Goal: Task Accomplishment & Management: Use online tool/utility

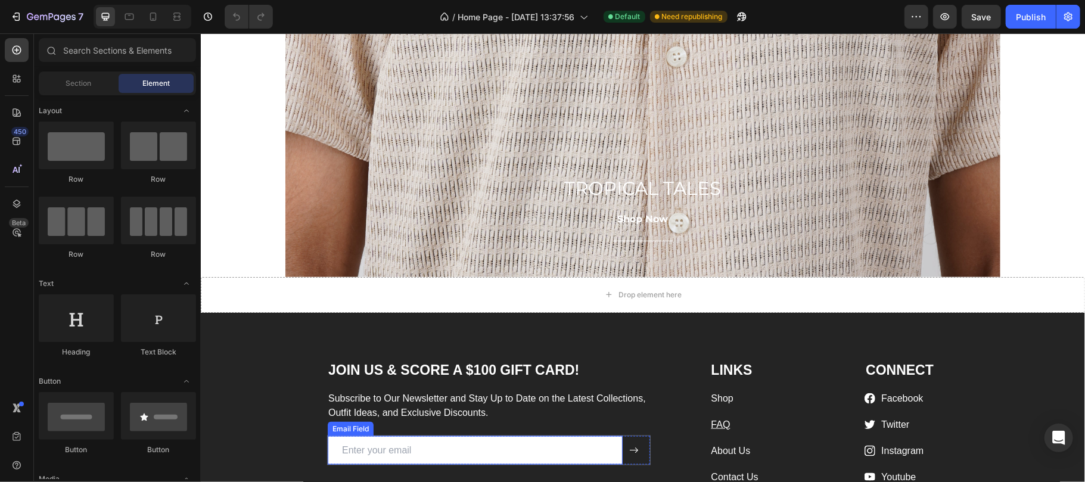
scroll to position [1086, 0]
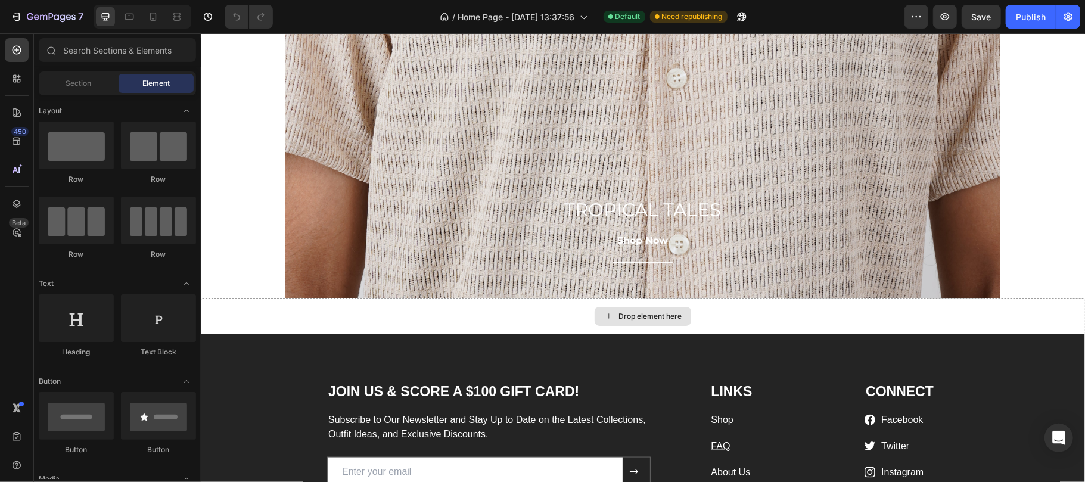
click at [620, 316] on div "Drop element here" at bounding box center [649, 316] width 63 height 10
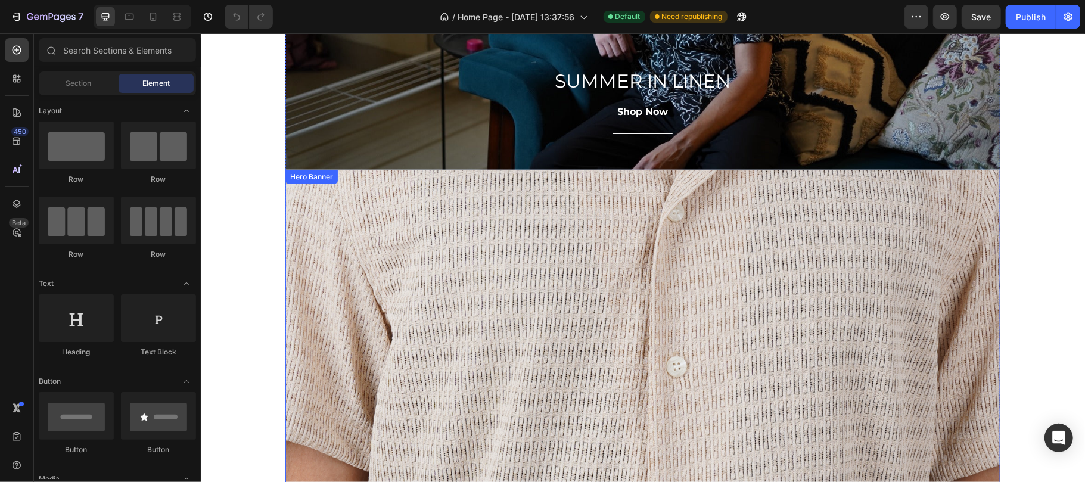
scroll to position [768, 0]
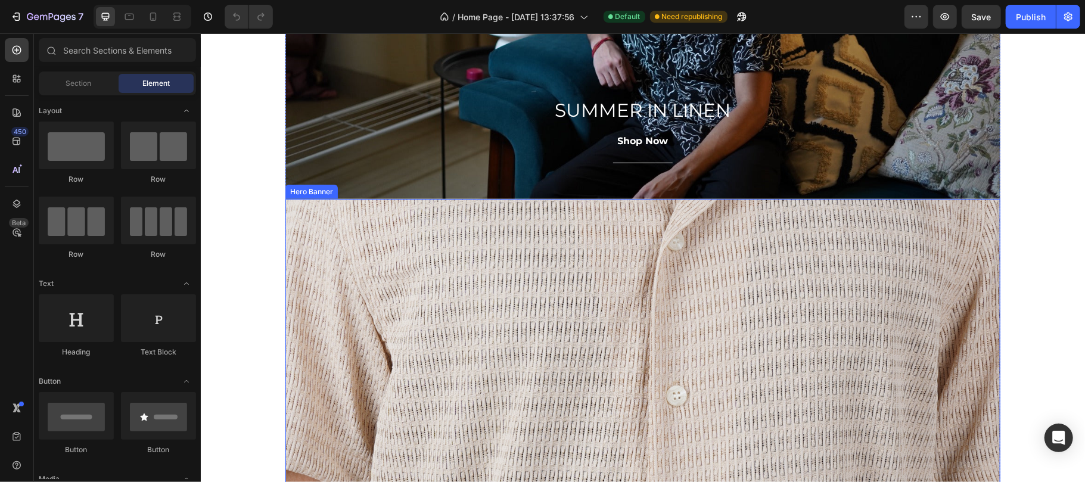
click at [341, 204] on div "Overlay" at bounding box center [642, 406] width 715 height 417
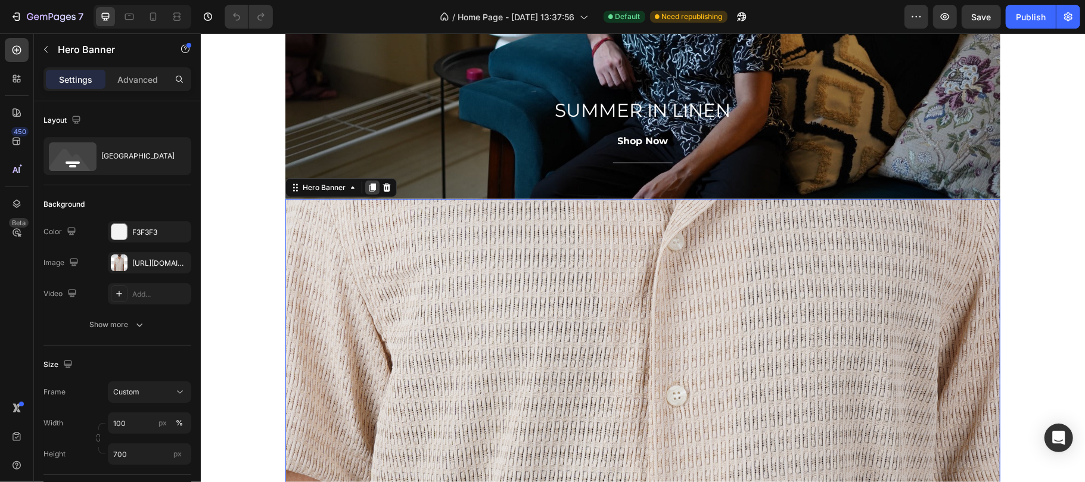
click at [369, 191] on icon at bounding box center [372, 187] width 7 height 8
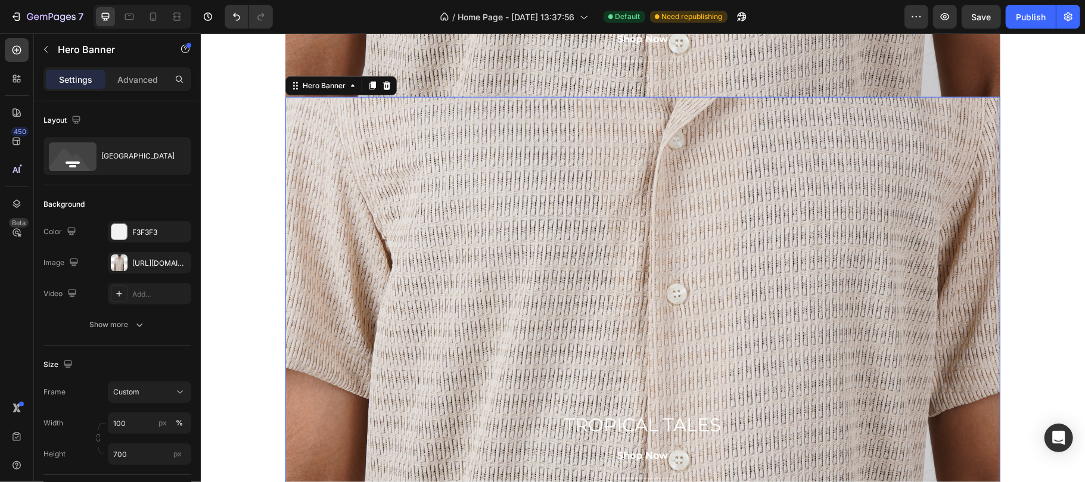
scroll to position [1309, 0]
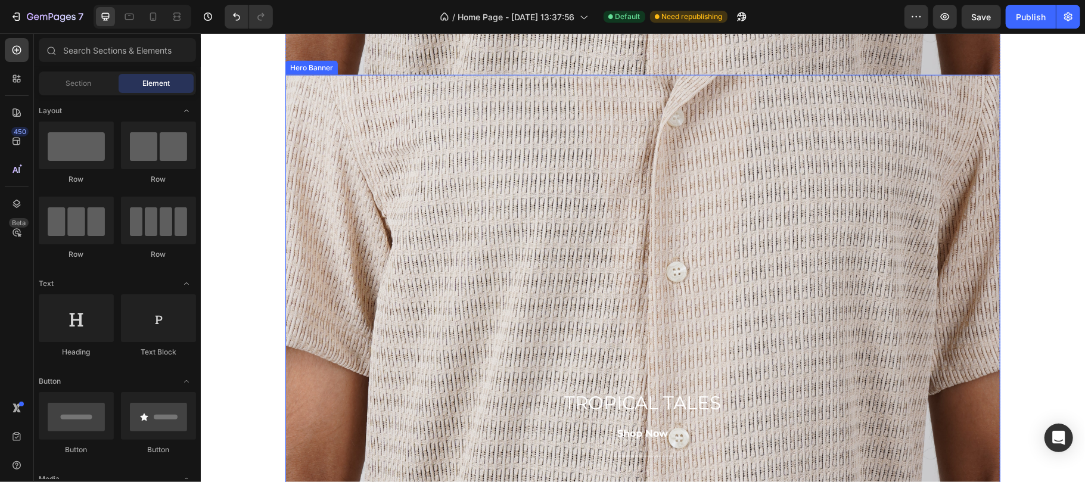
click at [322, 236] on div "Overlay" at bounding box center [642, 282] width 715 height 417
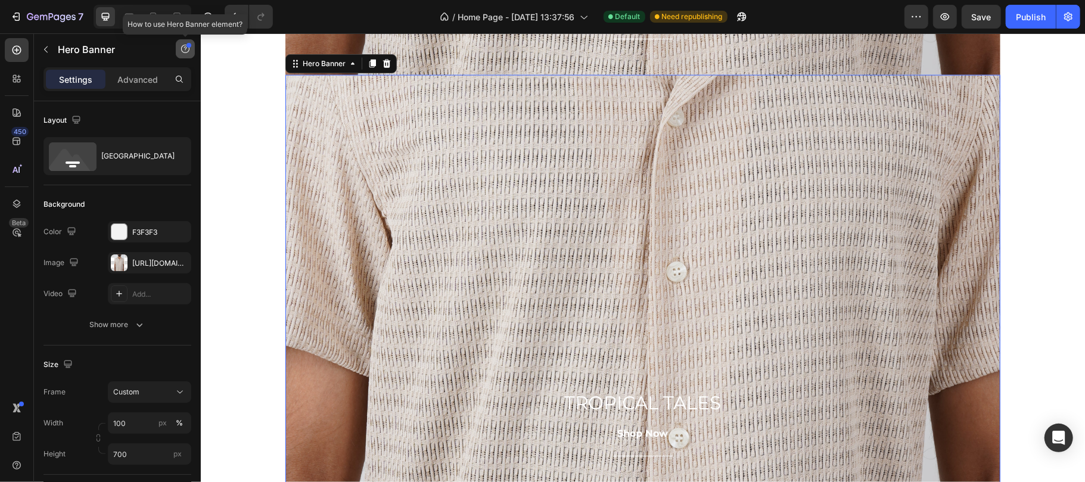
click at [185, 48] on icon "button" at bounding box center [186, 49] width 10 height 10
click at [151, 100] on div "Element tips New" at bounding box center [141, 98] width 88 height 12
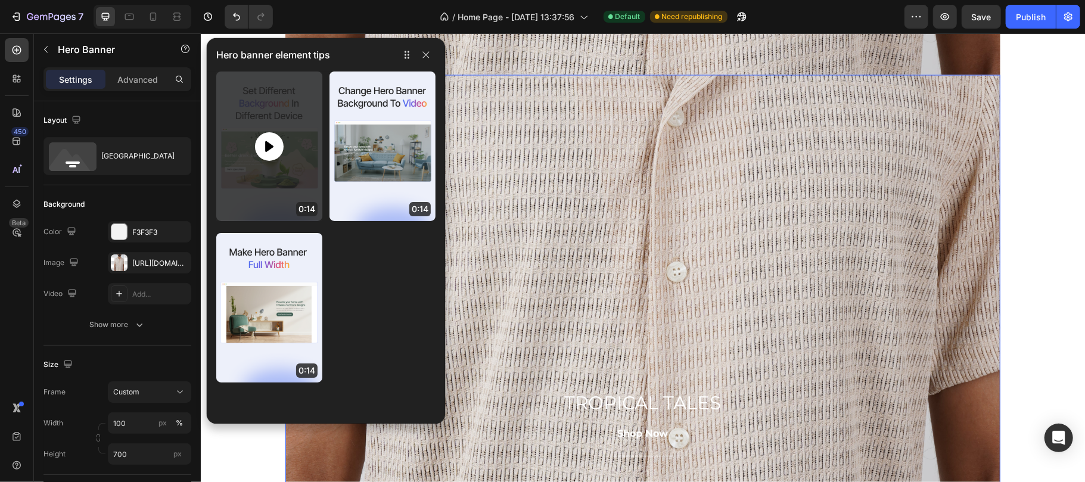
click at [265, 142] on icon at bounding box center [269, 146] width 14 height 14
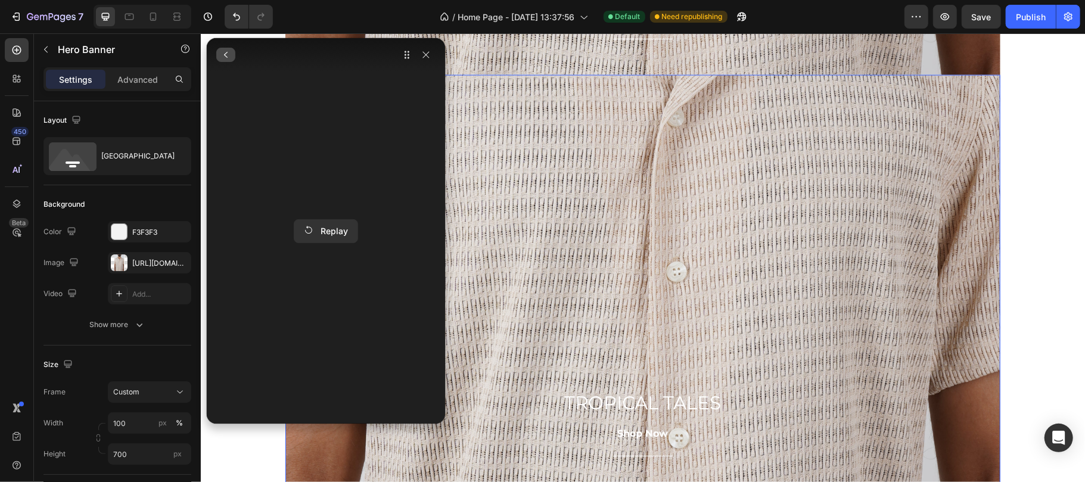
click at [230, 58] on icon "button" at bounding box center [226, 55] width 10 height 10
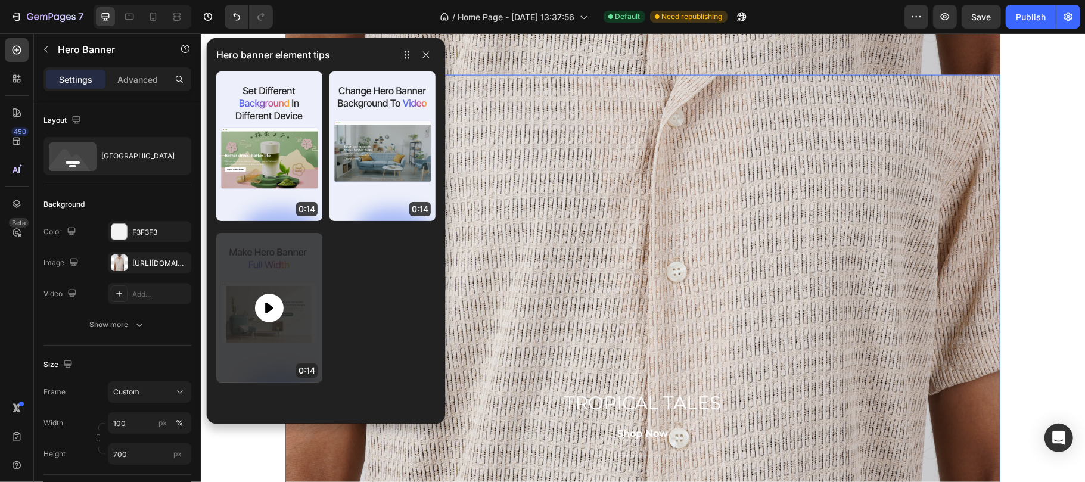
click at [275, 315] on icon at bounding box center [269, 308] width 14 height 14
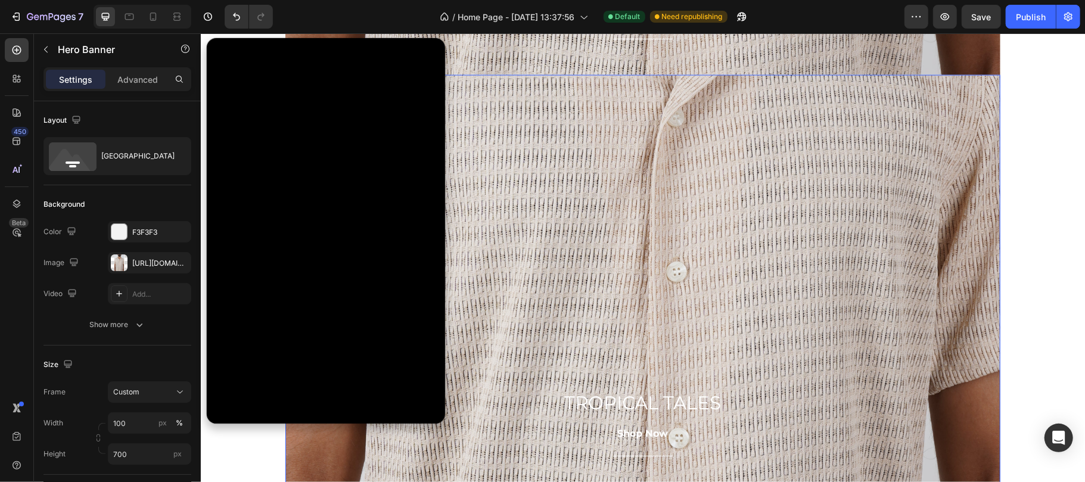
drag, startPoint x: 408, startPoint y: 424, endPoint x: 201, endPoint y: 391, distance: 210.0
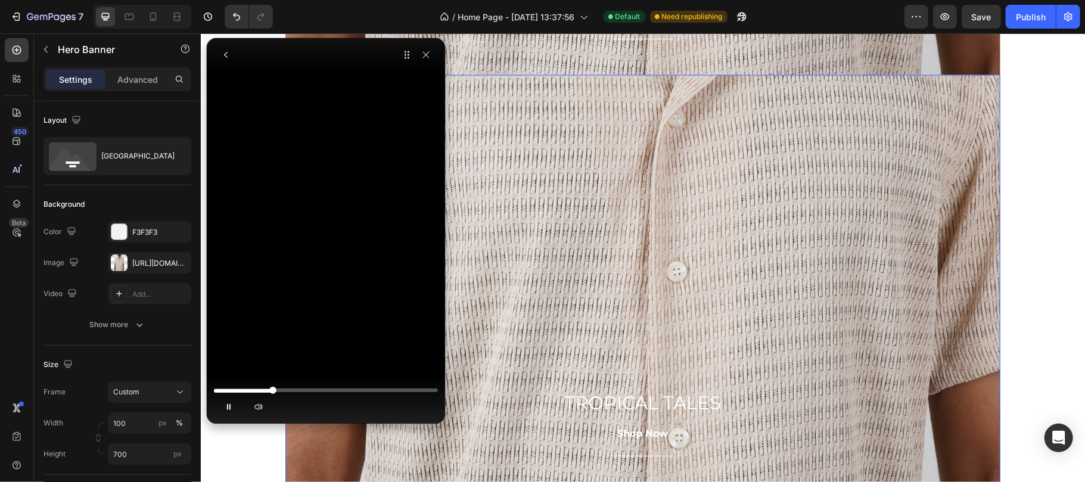
click at [214, 389] on div at bounding box center [326, 390] width 224 height 7
click at [299, 386] on div at bounding box center [326, 390] width 224 height 14
click at [301, 391] on div at bounding box center [326, 390] width 224 height 7
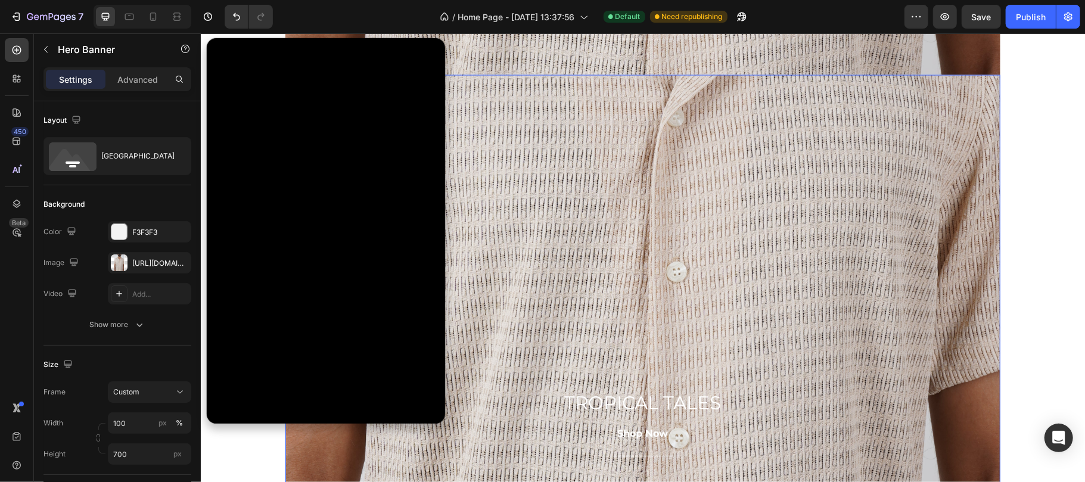
click at [514, 272] on div "Overlay" at bounding box center [642, 282] width 715 height 417
click at [422, 51] on icon "button" at bounding box center [426, 55] width 10 height 10
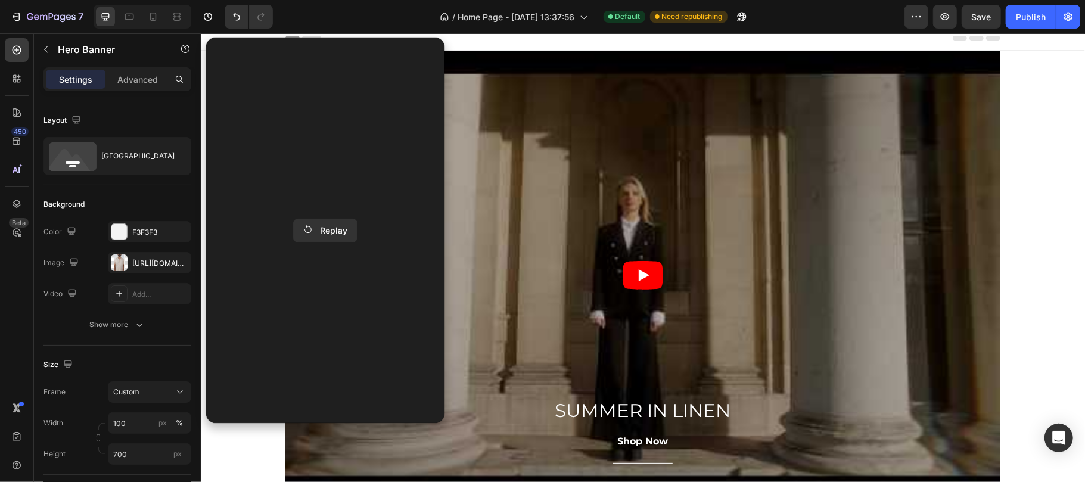
scroll to position [0, 0]
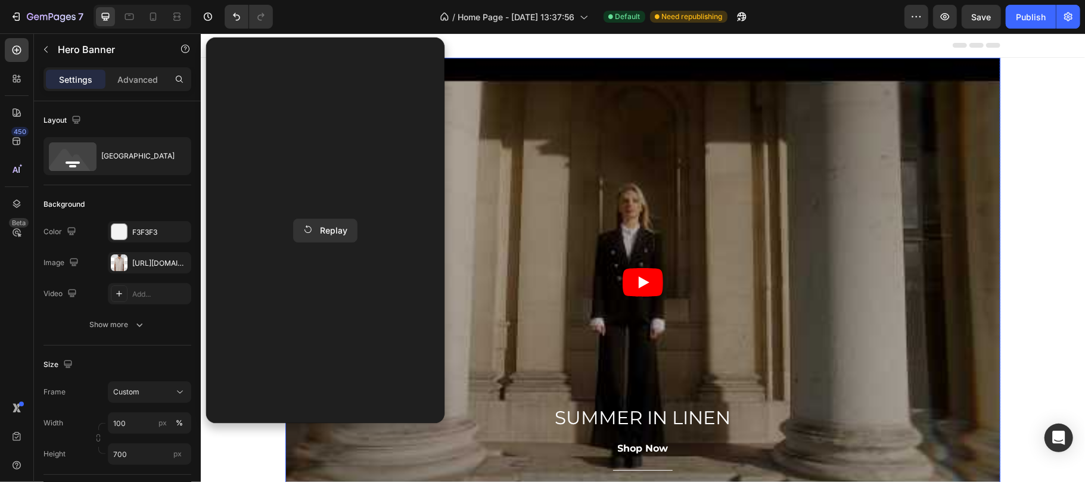
click at [486, 124] on div "Overlay" at bounding box center [642, 281] width 715 height 449
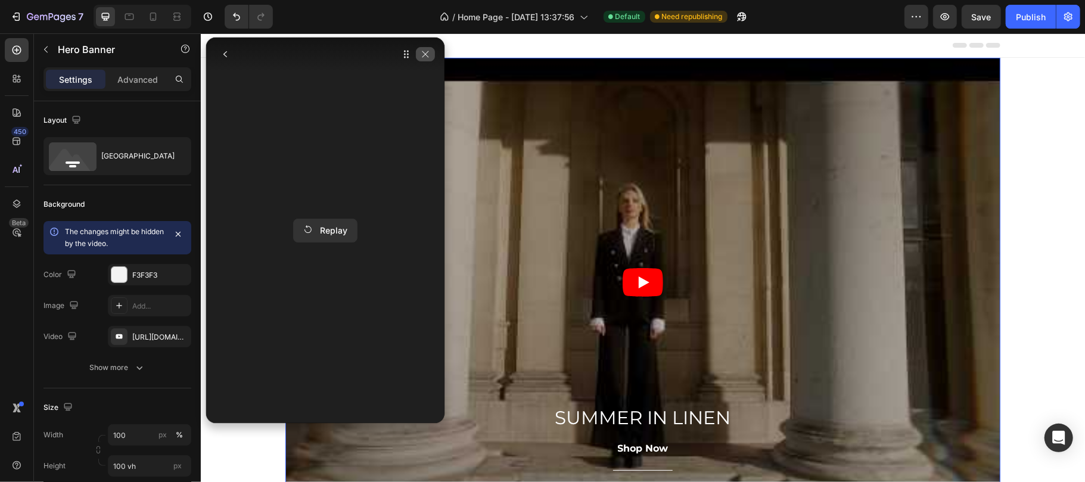
click at [427, 57] on icon "button" at bounding box center [426, 54] width 10 height 10
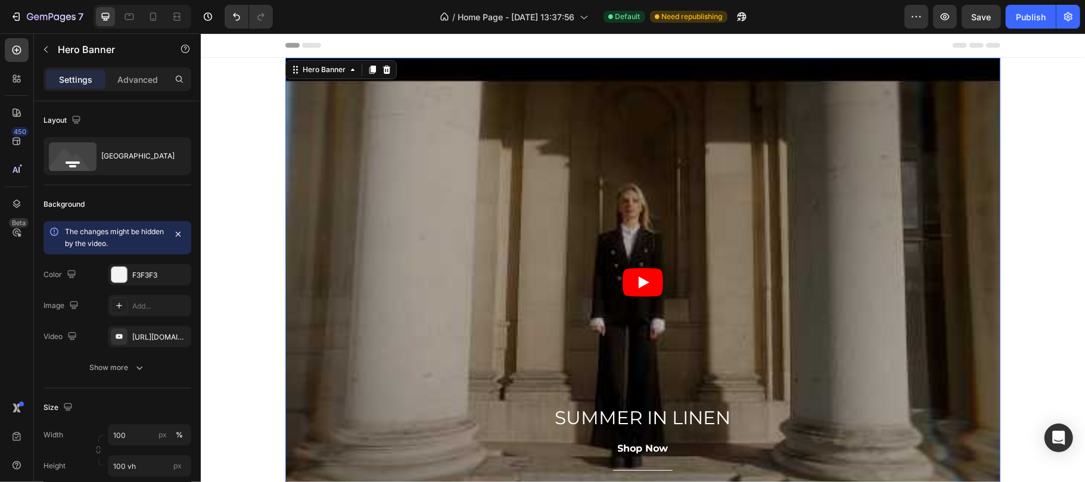
click at [315, 275] on div "Overlay" at bounding box center [642, 281] width 715 height 449
click at [141, 341] on div "[URL][DOMAIN_NAME]" at bounding box center [149, 337] width 35 height 11
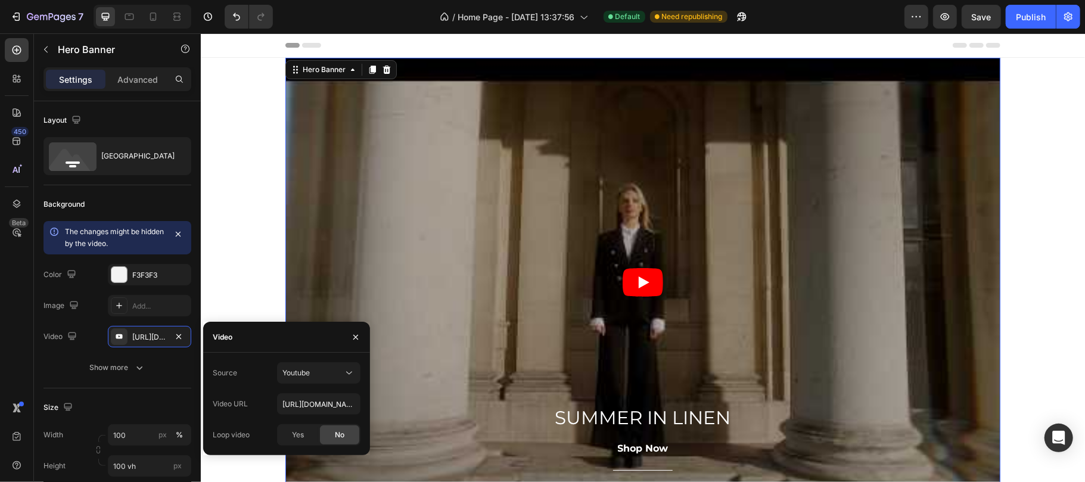
click at [308, 184] on div "Overlay" at bounding box center [642, 281] width 715 height 449
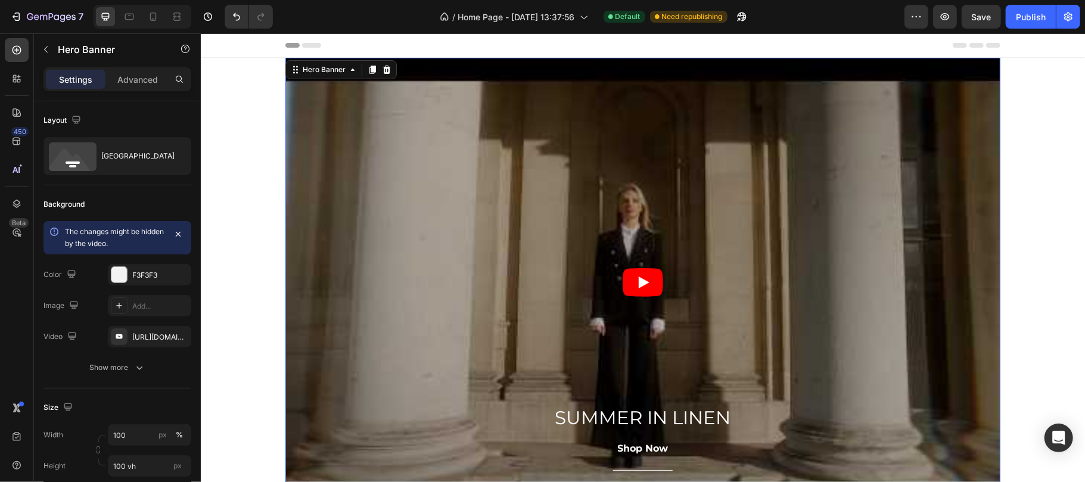
click at [330, 173] on div "Overlay" at bounding box center [642, 281] width 715 height 449
click at [318, 70] on div "Hero Banner" at bounding box center [324, 69] width 48 height 11
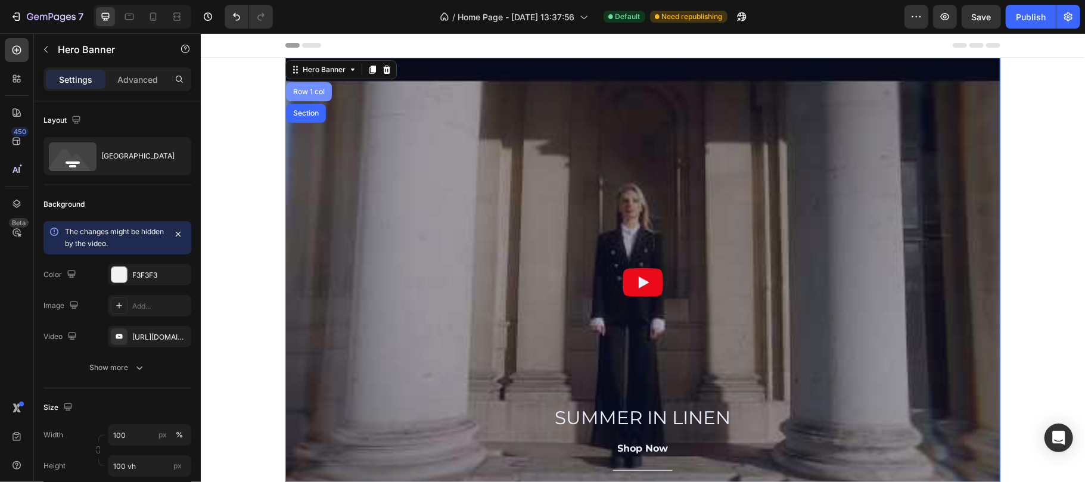
click at [294, 95] on div "Row 1 col" at bounding box center [308, 91] width 46 height 19
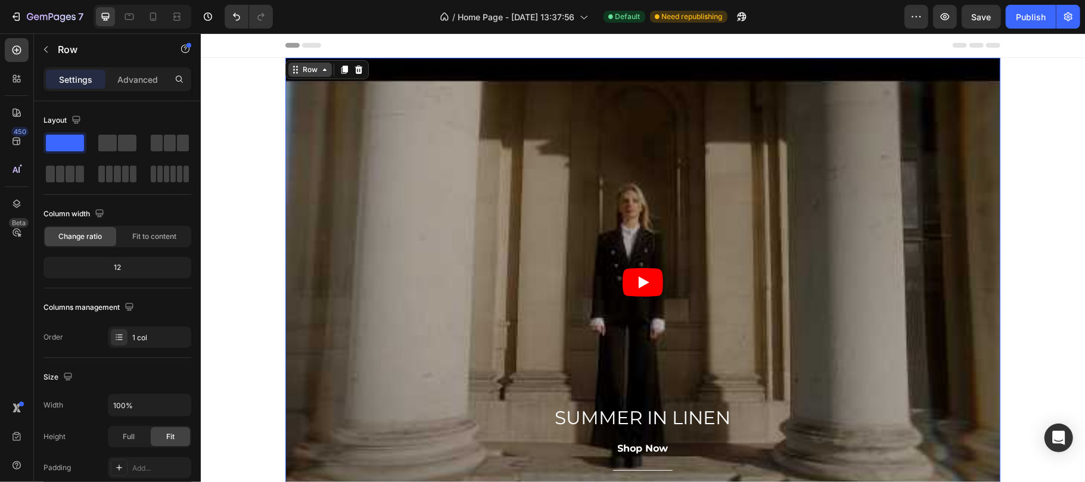
click at [310, 71] on div "Row" at bounding box center [310, 69] width 20 height 11
click at [319, 73] on icon at bounding box center [324, 69] width 10 height 10
click at [318, 76] on div "Row" at bounding box center [309, 69] width 43 height 14
click at [319, 70] on icon at bounding box center [324, 69] width 10 height 10
click at [144, 240] on span "Fit to content" at bounding box center [154, 236] width 44 height 11
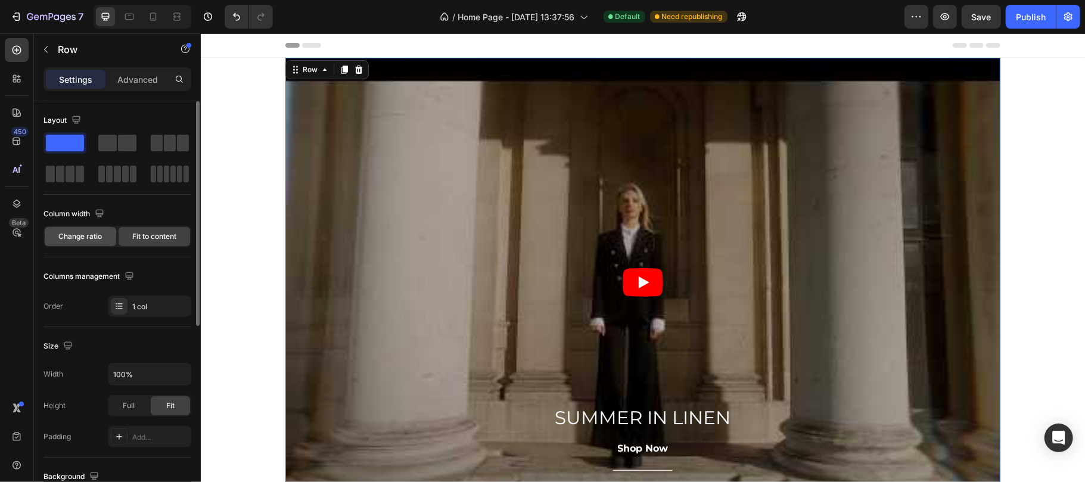
click at [106, 241] on div "Change ratio" at bounding box center [80, 236] width 71 height 19
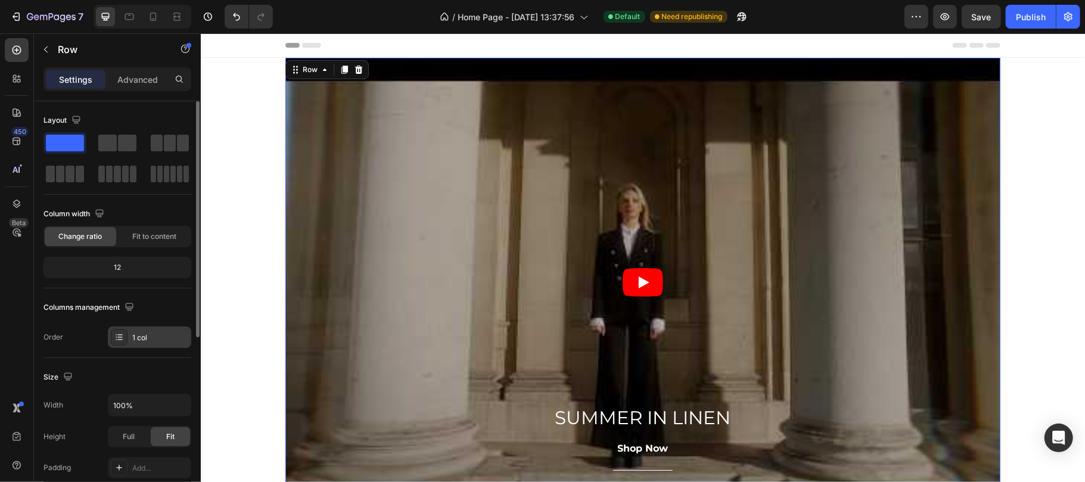
click at [150, 341] on div "1 col" at bounding box center [160, 337] width 56 height 11
click at [79, 343] on div "Order 1 col" at bounding box center [117, 337] width 148 height 21
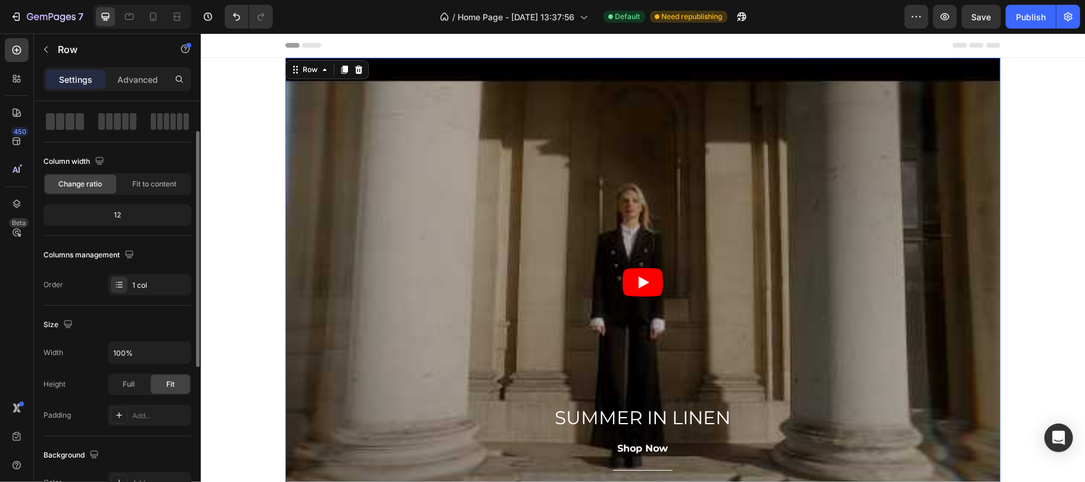
scroll to position [131, 0]
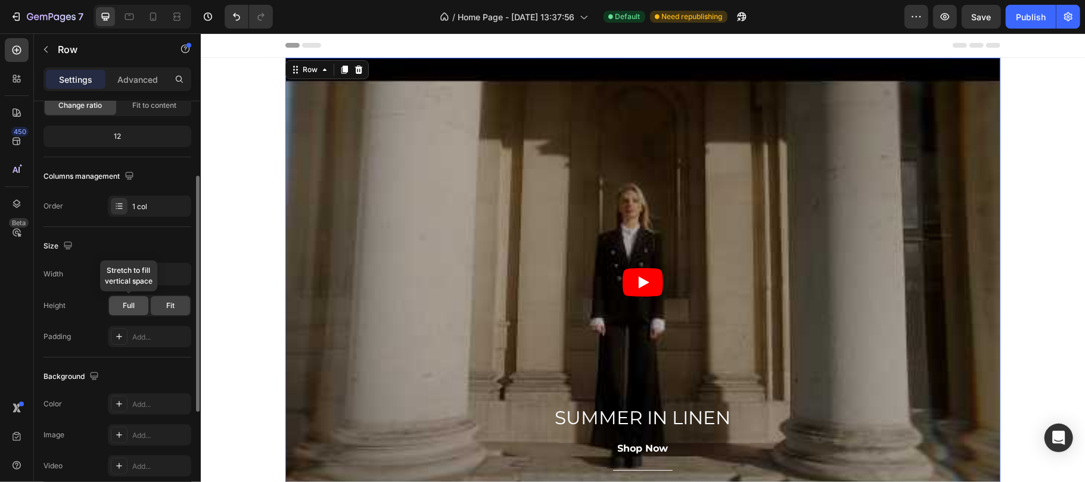
click at [132, 308] on span "Full" at bounding box center [129, 305] width 12 height 11
click at [161, 307] on div "Fit" at bounding box center [170, 305] width 39 height 19
click at [298, 293] on div "Overlay" at bounding box center [642, 281] width 715 height 449
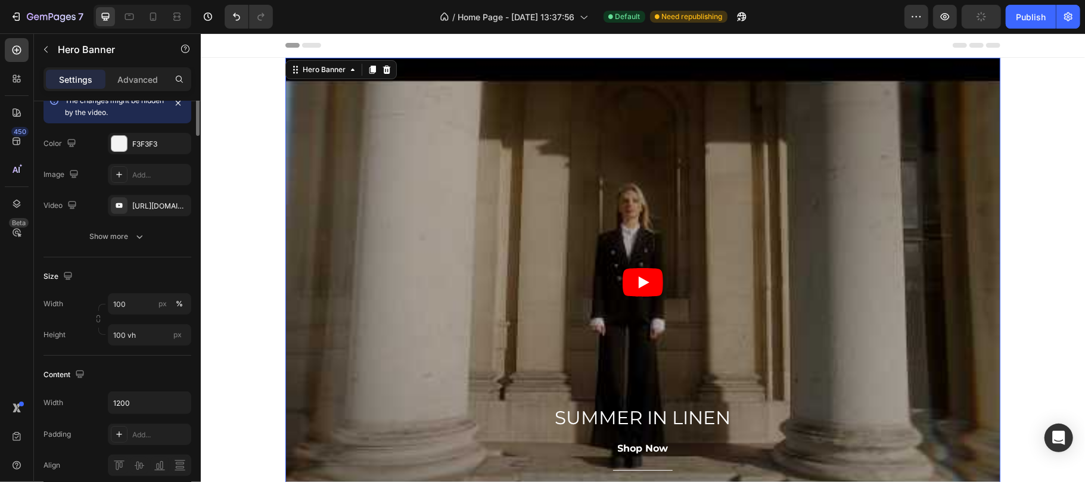
scroll to position [0, 0]
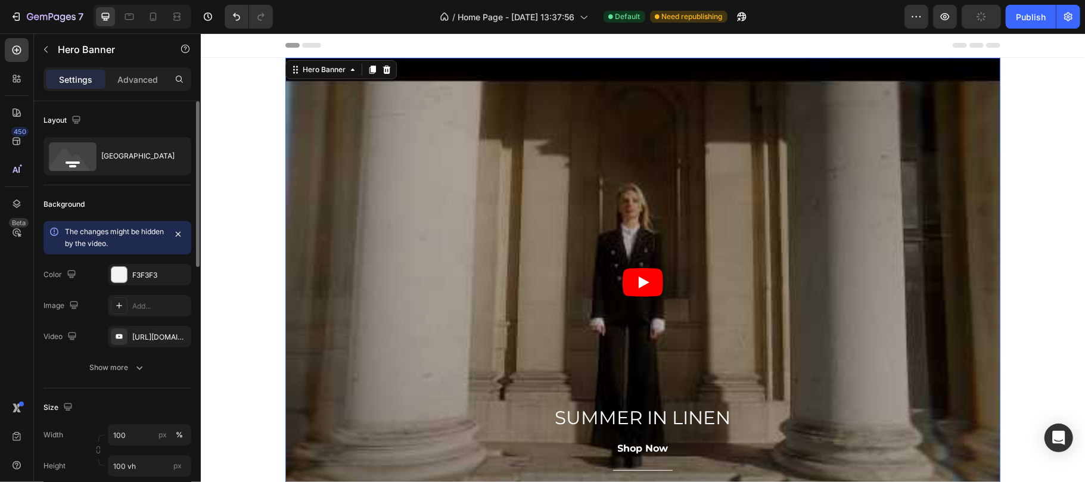
click at [103, 244] on span "The changes might be hidden by the video." at bounding box center [114, 237] width 99 height 21
click at [147, 332] on div "[URL][DOMAIN_NAME]" at bounding box center [149, 337] width 35 height 11
click at [186, 48] on icon "button" at bounding box center [185, 48] width 2 height 4
click at [158, 100] on div "Element tips" at bounding box center [156, 98] width 58 height 12
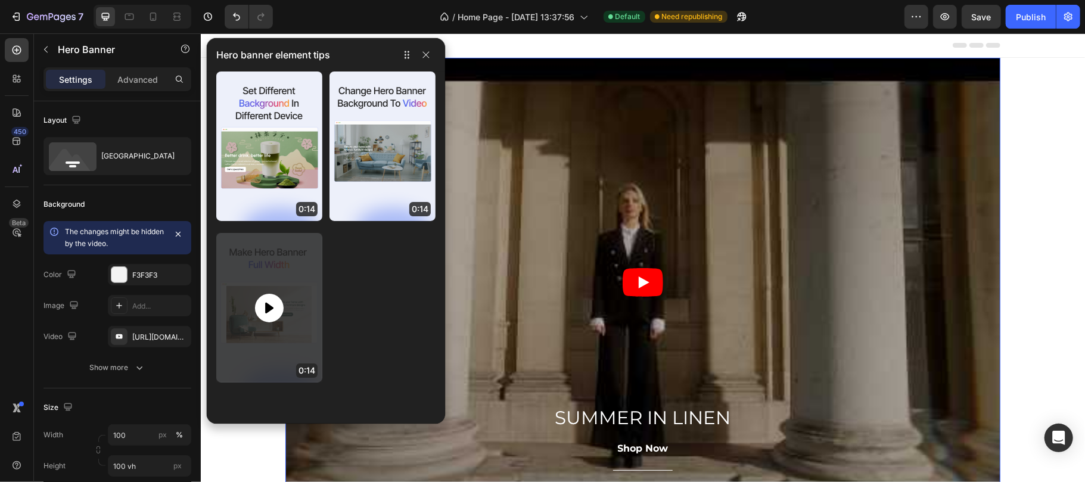
click at [271, 310] on icon at bounding box center [269, 308] width 14 height 14
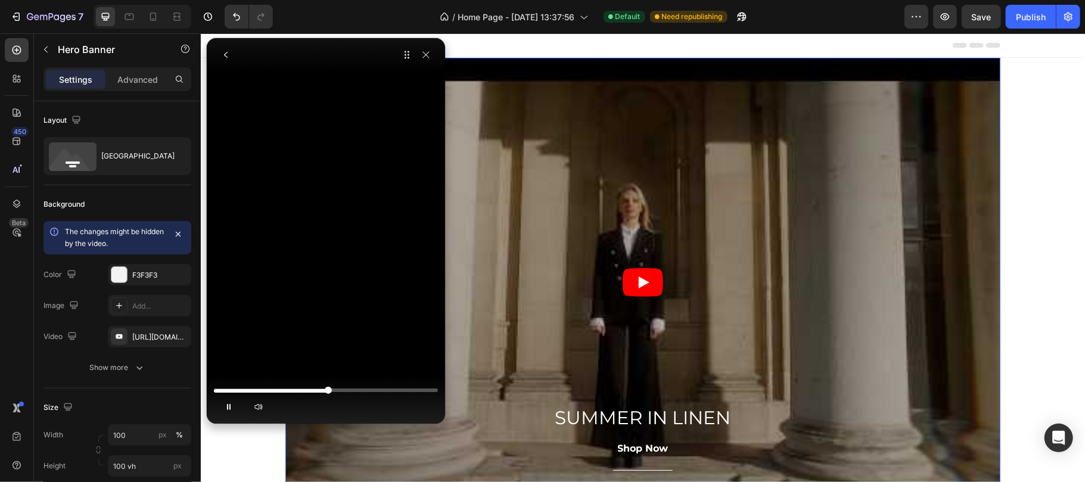
click at [278, 388] on div at bounding box center [326, 390] width 224 height 7
click at [313, 387] on div at bounding box center [326, 390] width 224 height 7
click at [259, 408] on icon "button" at bounding box center [259, 407] width 10 height 10
click at [311, 394] on div at bounding box center [326, 390] width 224 height 7
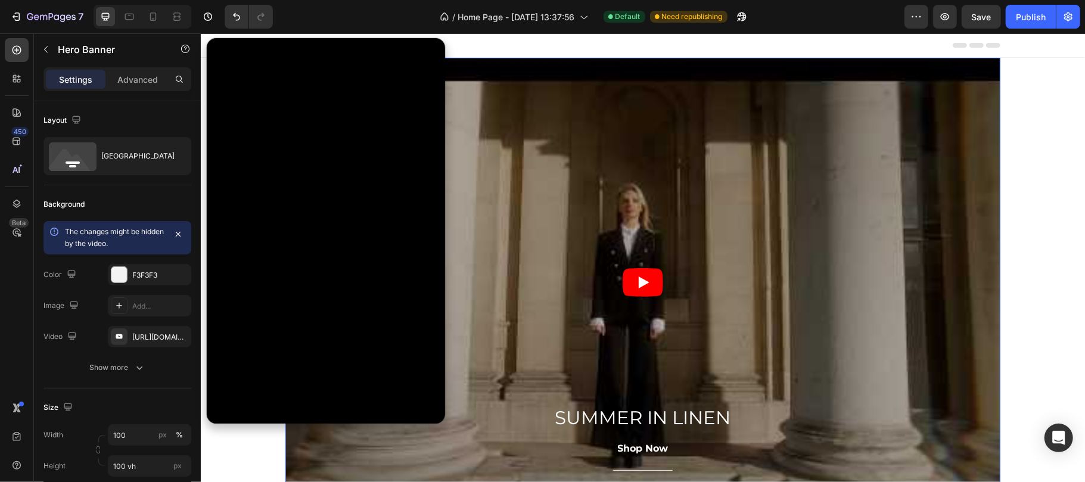
click at [475, 310] on div "Overlay" at bounding box center [642, 281] width 715 height 449
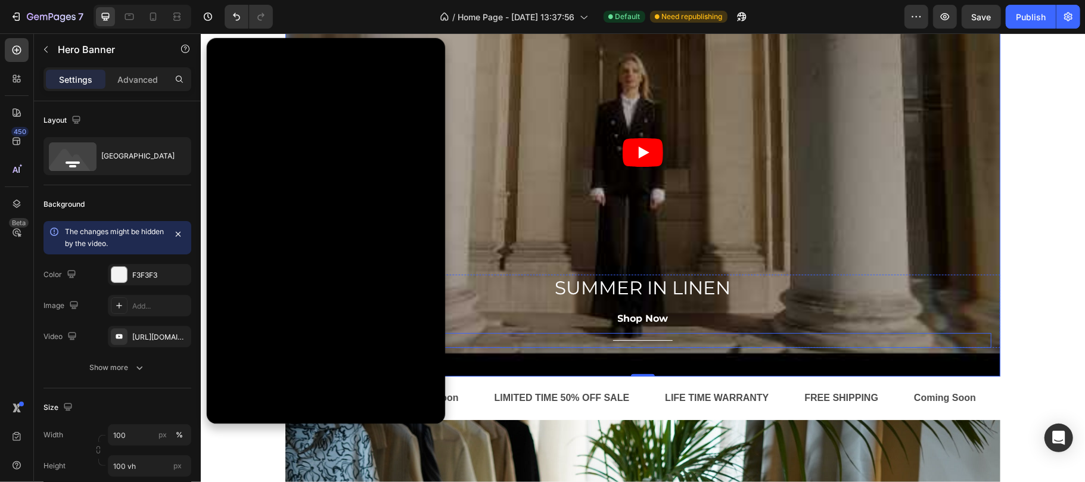
scroll to position [185, 0]
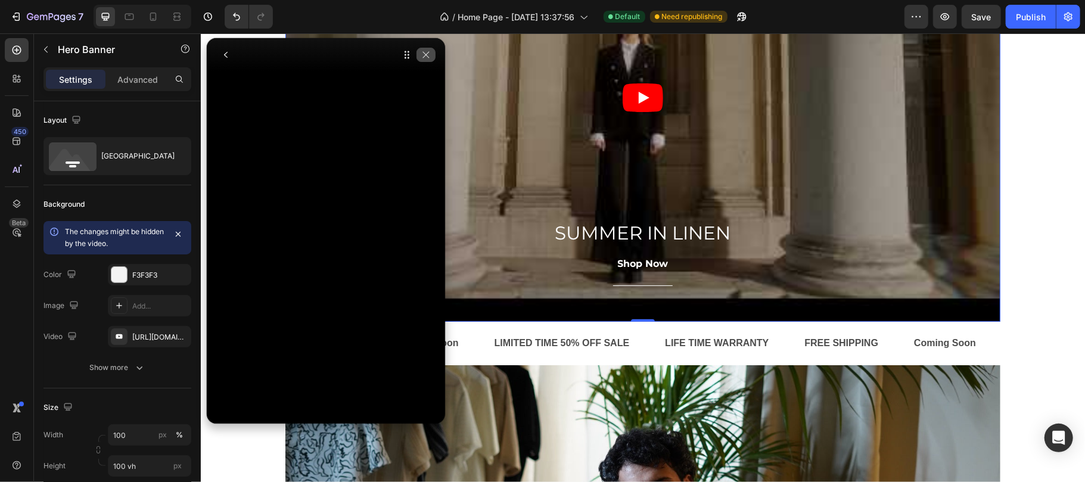
drag, startPoint x: 423, startPoint y: 55, endPoint x: 222, endPoint y: 32, distance: 202.2
click at [423, 55] on icon "button" at bounding box center [426, 55] width 10 height 10
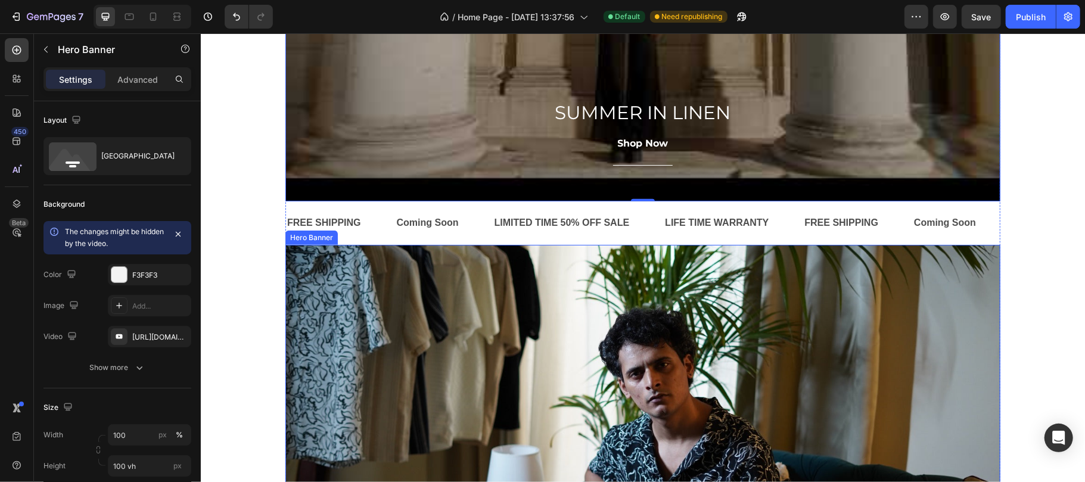
scroll to position [318, 0]
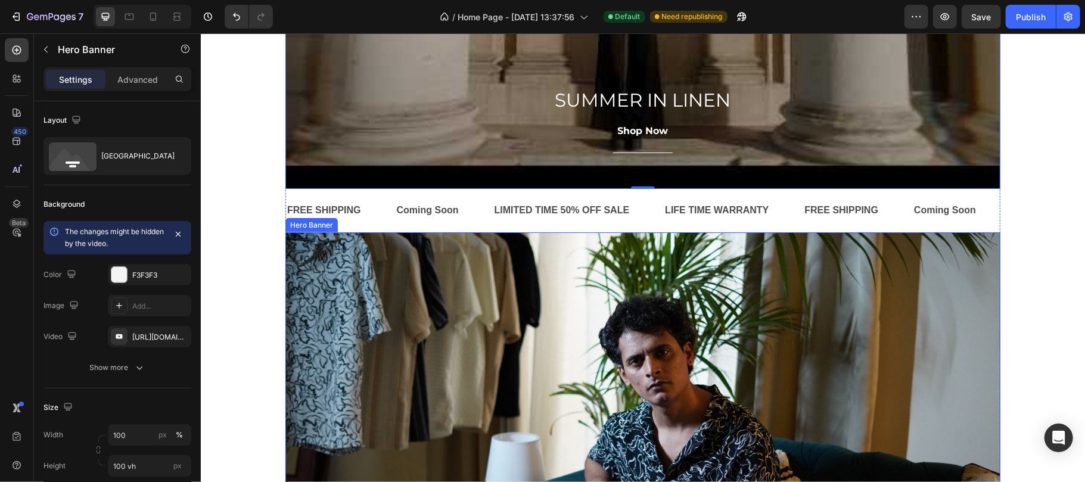
click at [323, 312] on div "Overlay" at bounding box center [642, 440] width 715 height 417
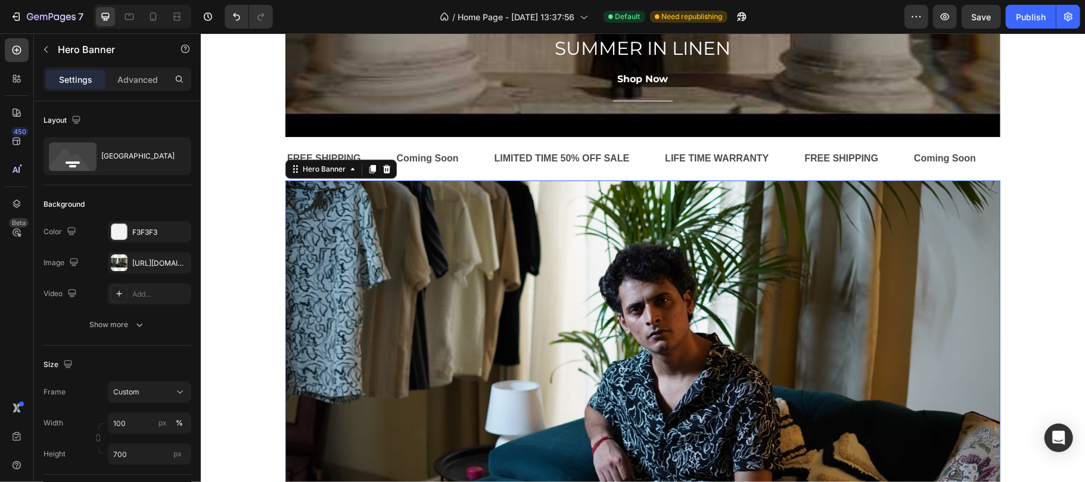
scroll to position [371, 0]
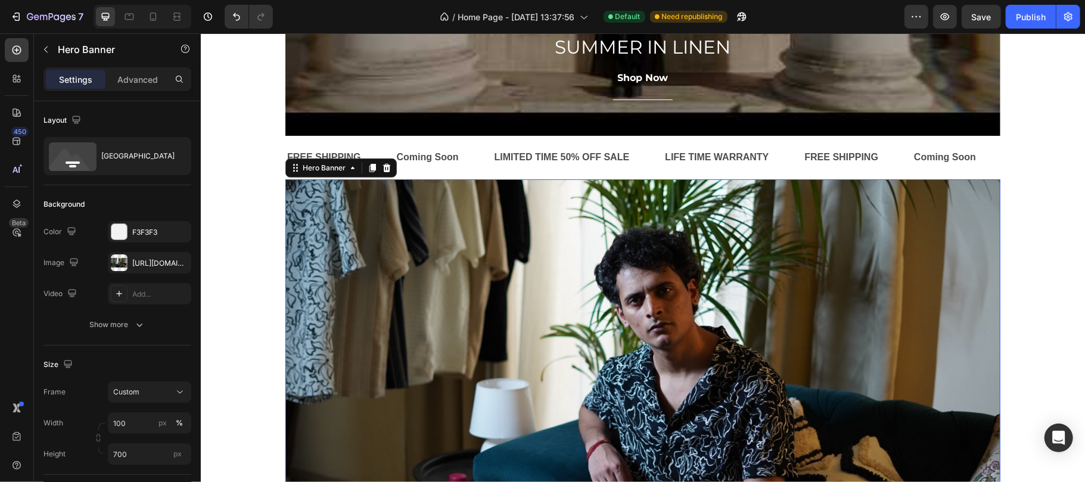
click at [328, 229] on div "Overlay" at bounding box center [642, 387] width 715 height 417
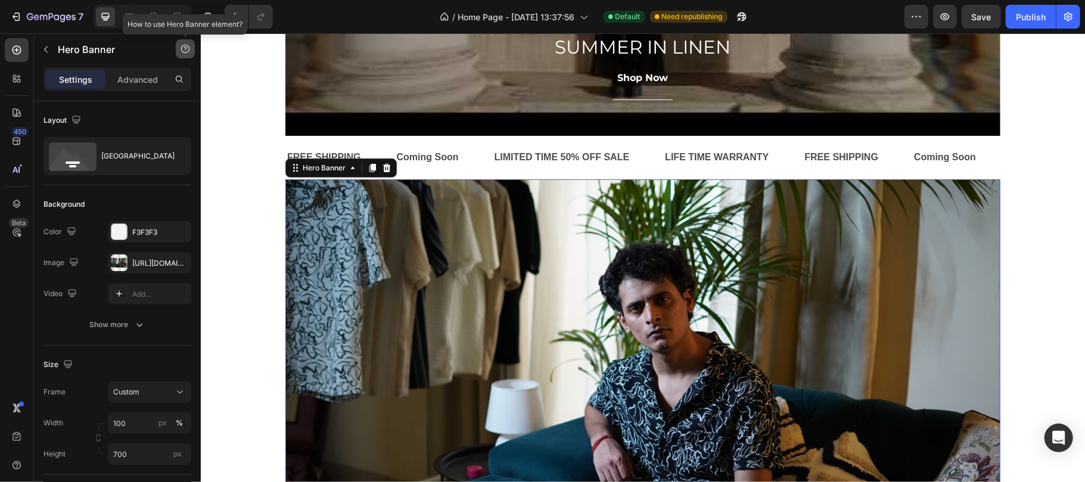
click at [188, 45] on icon "button" at bounding box center [186, 49] width 10 height 10
click at [173, 79] on div "Help center" at bounding box center [155, 76] width 56 height 12
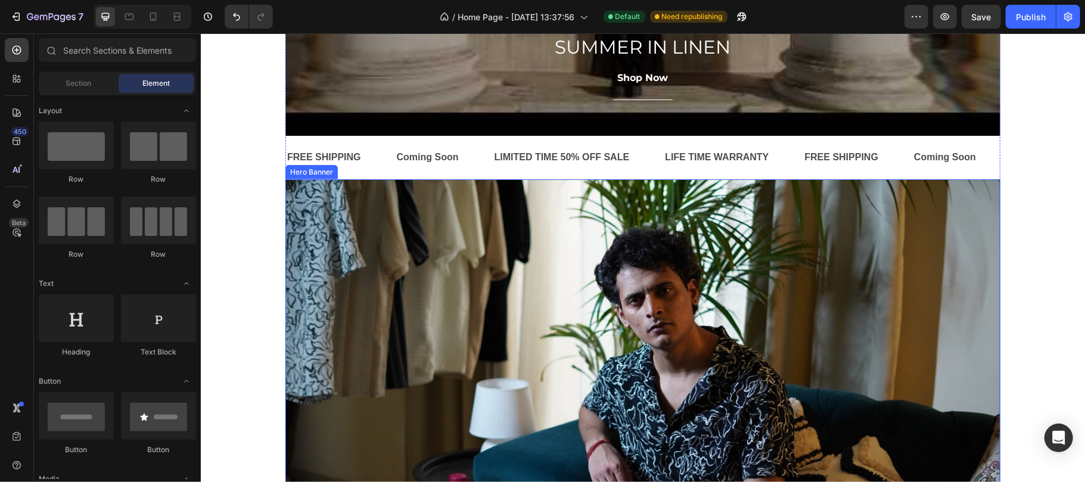
click at [327, 219] on div "Overlay" at bounding box center [642, 387] width 715 height 417
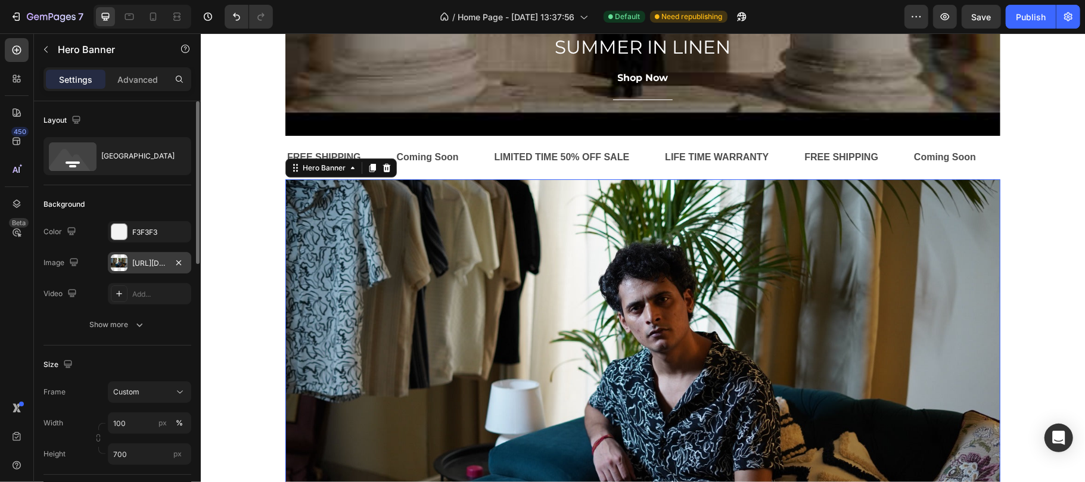
click at [144, 265] on div "[URL][DOMAIN_NAME]" at bounding box center [149, 263] width 35 height 11
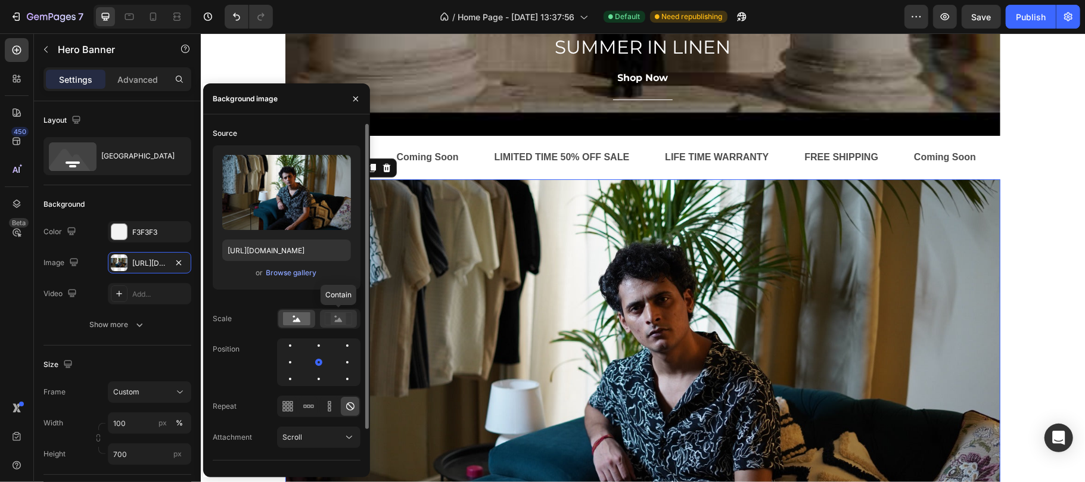
click at [341, 315] on rect at bounding box center [338, 319] width 15 height 12
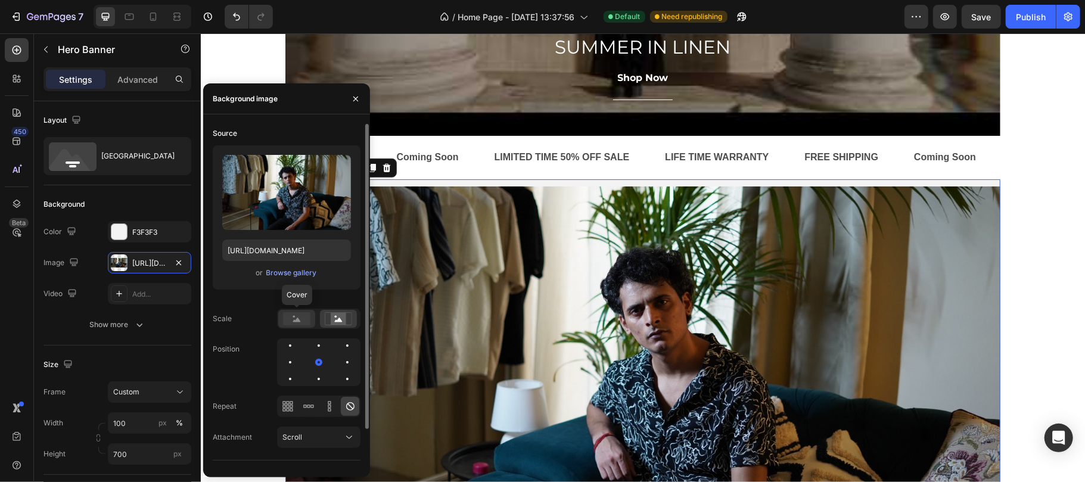
click at [297, 322] on icon at bounding box center [297, 320] width 8 height 4
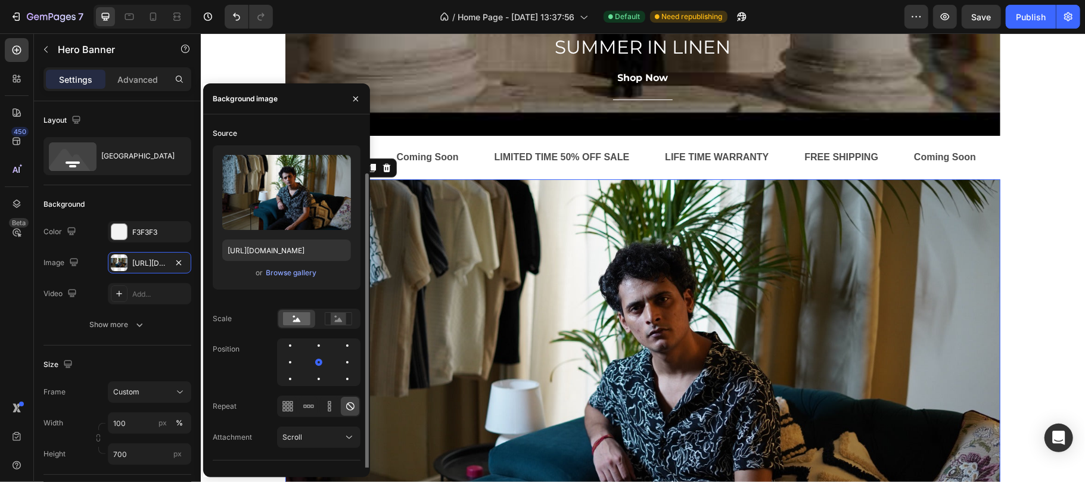
scroll to position [26, 0]
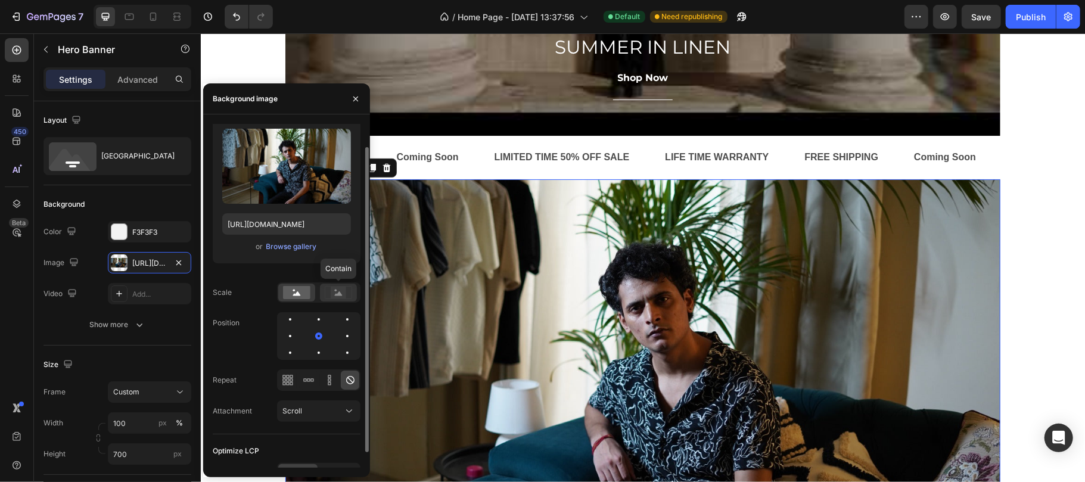
click at [340, 291] on rect at bounding box center [338, 293] width 15 height 12
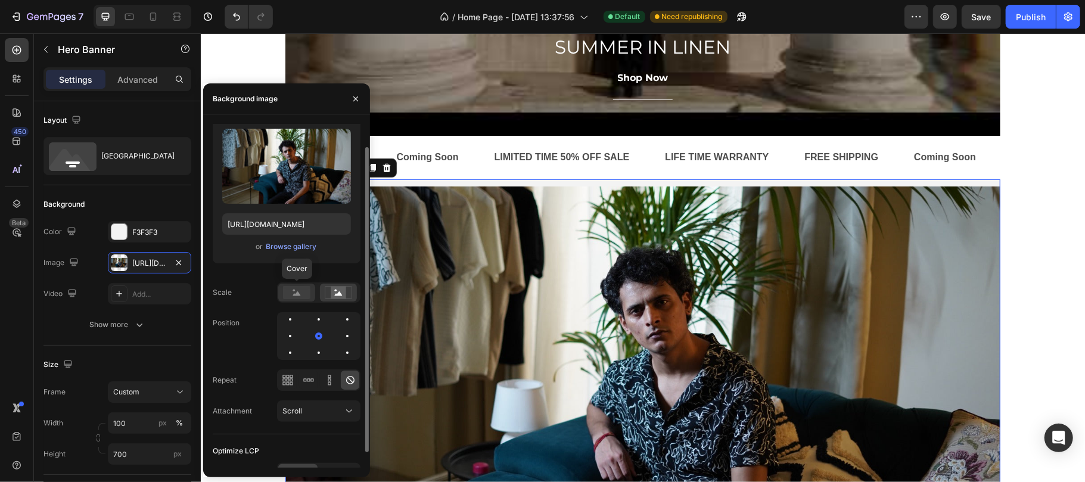
click at [313, 299] on div at bounding box center [296, 293] width 37 height 18
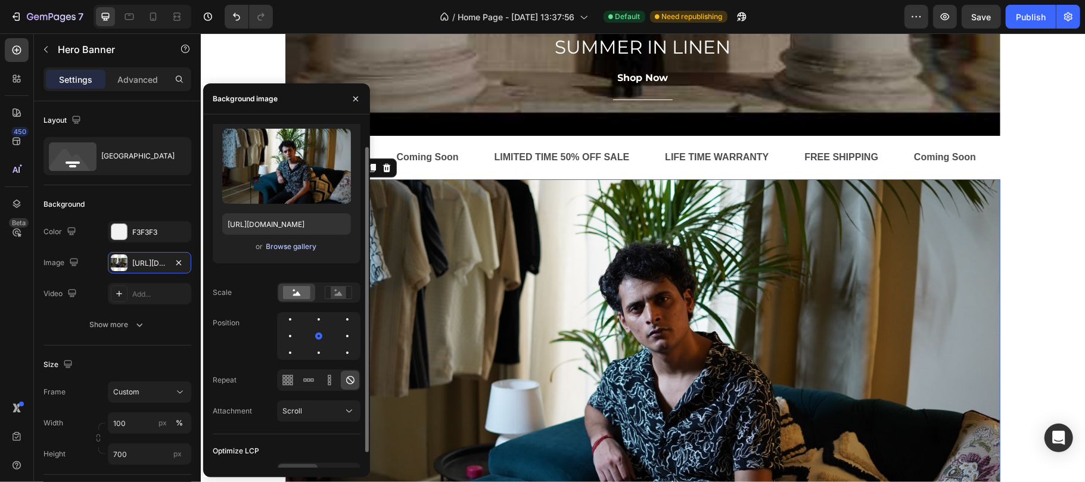
click at [299, 251] on button "Browse gallery" at bounding box center [292, 247] width 52 height 12
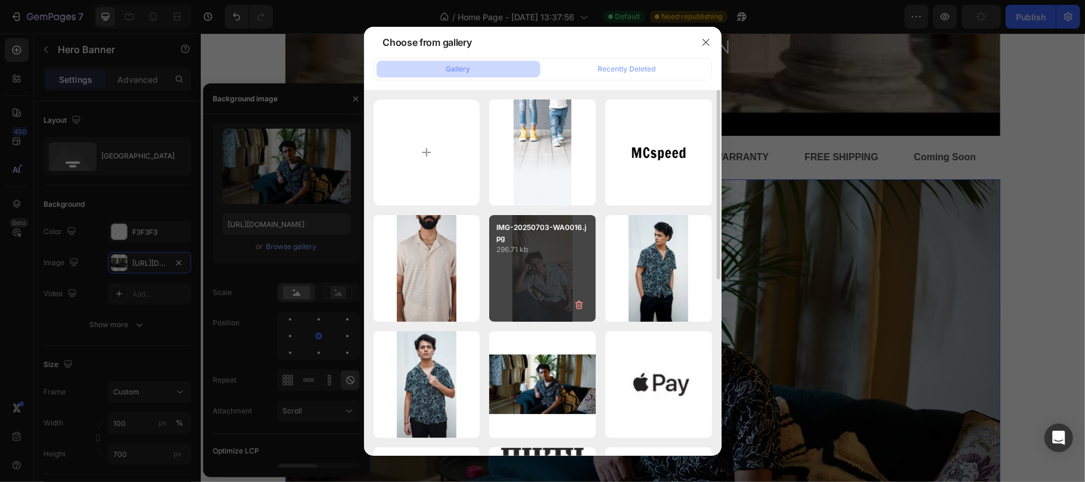
click at [537, 294] on div "IMG-20250703-WA0016.jpg 296.71 kb" at bounding box center [542, 268] width 107 height 107
type input "[URL][DOMAIN_NAME]"
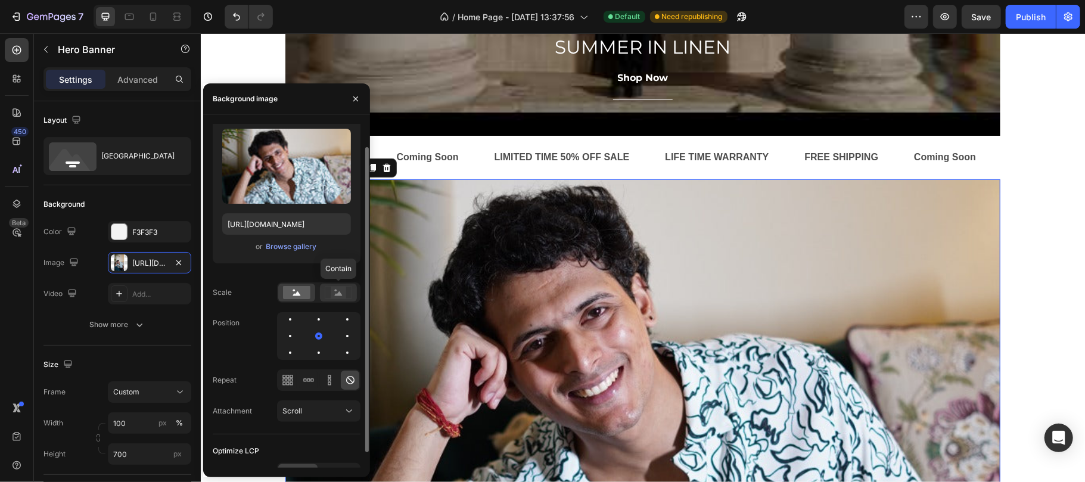
click at [335, 294] on rect at bounding box center [338, 293] width 15 height 12
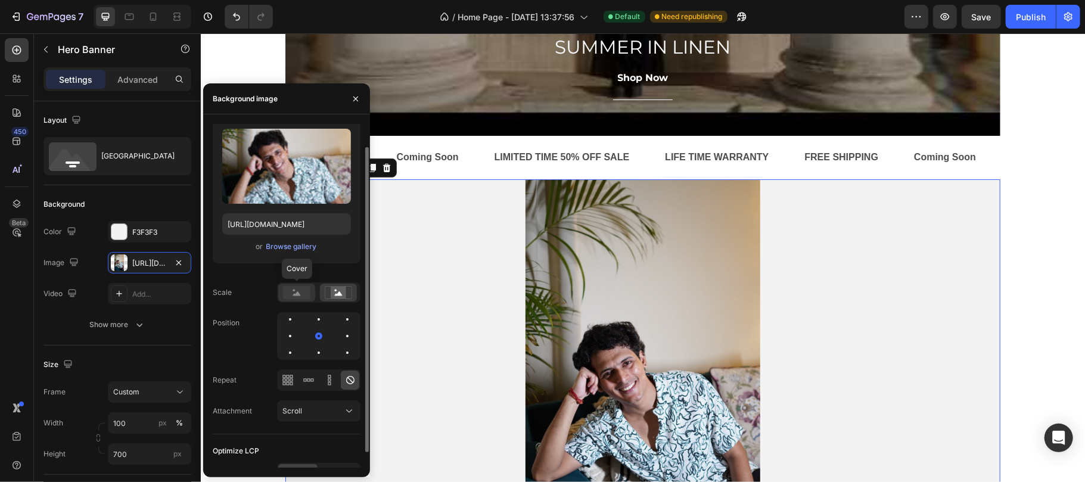
click at [303, 294] on rect at bounding box center [296, 292] width 27 height 13
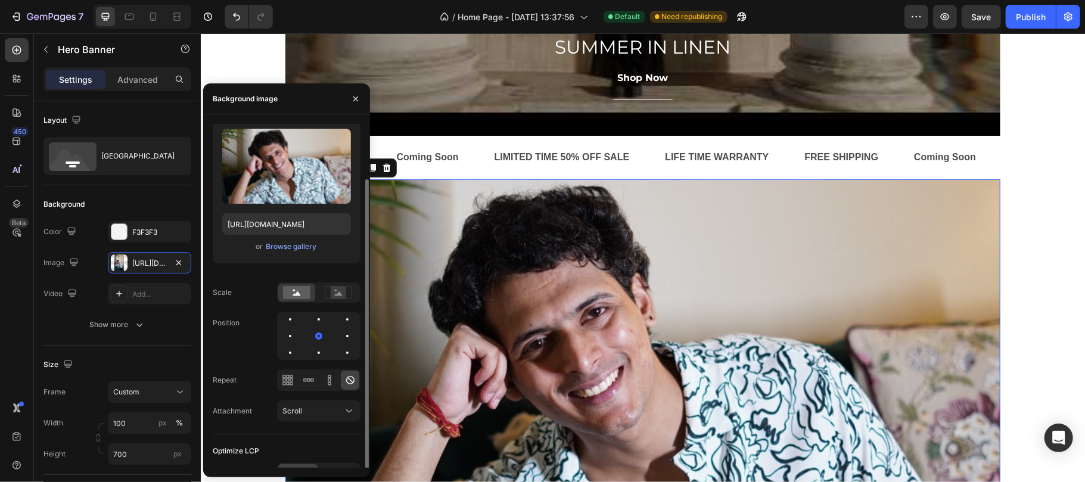
scroll to position [43, 0]
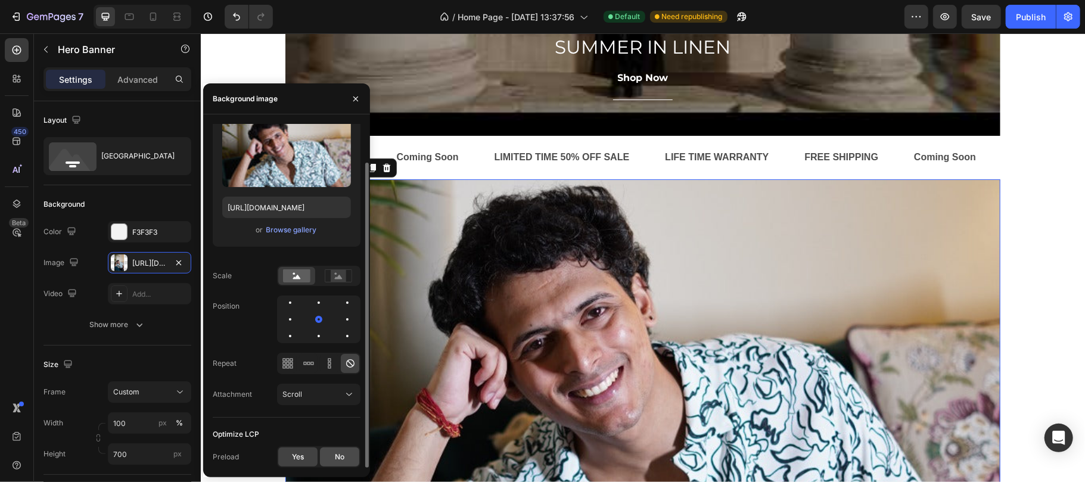
click at [346, 458] on div "No" at bounding box center [339, 456] width 39 height 19
click at [299, 449] on div "Yes" at bounding box center [297, 456] width 39 height 19
click at [312, 391] on div "Scroll" at bounding box center [312, 394] width 61 height 11
click at [310, 361] on icon at bounding box center [309, 363] width 12 height 12
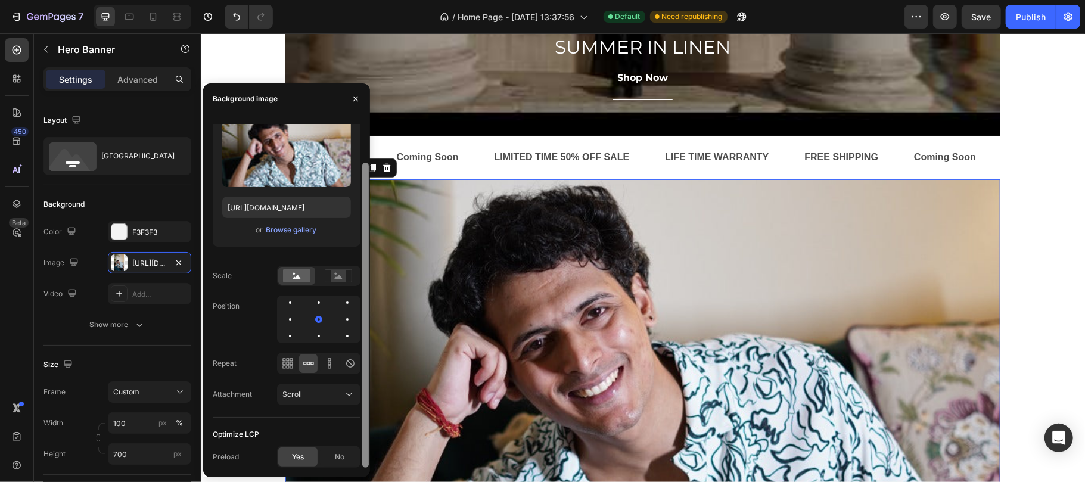
click at [363, 365] on div at bounding box center [365, 296] width 9 height 344
click at [355, 366] on icon at bounding box center [350, 363] width 12 height 12
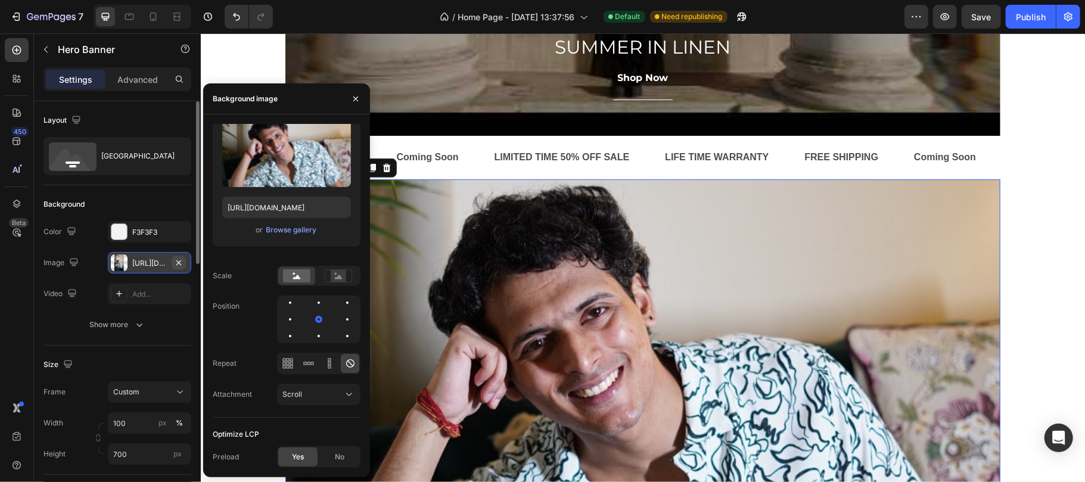
click at [178, 256] on button "button" at bounding box center [179, 263] width 14 height 14
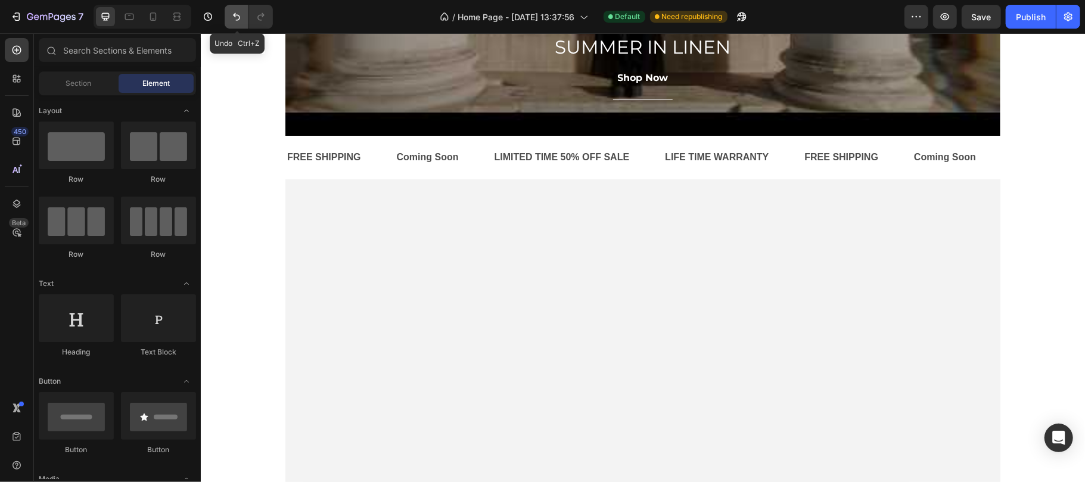
click at [231, 17] on icon "Undo/Redo" at bounding box center [237, 17] width 12 height 12
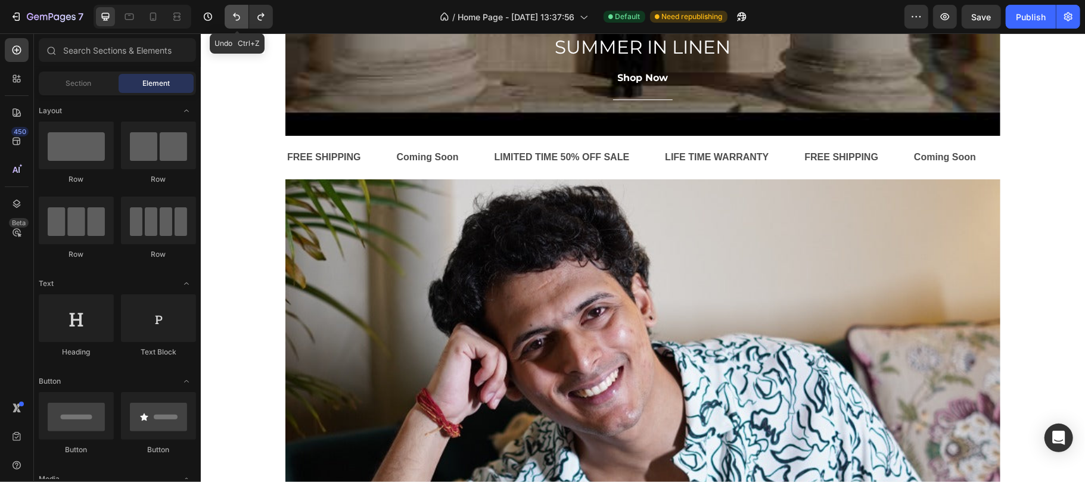
click at [231, 17] on icon "Undo/Redo" at bounding box center [237, 17] width 12 height 12
click at [232, 17] on icon "Undo/Redo" at bounding box center [237, 17] width 12 height 12
click at [237, 19] on icon "Undo/Redo" at bounding box center [237, 17] width 12 height 12
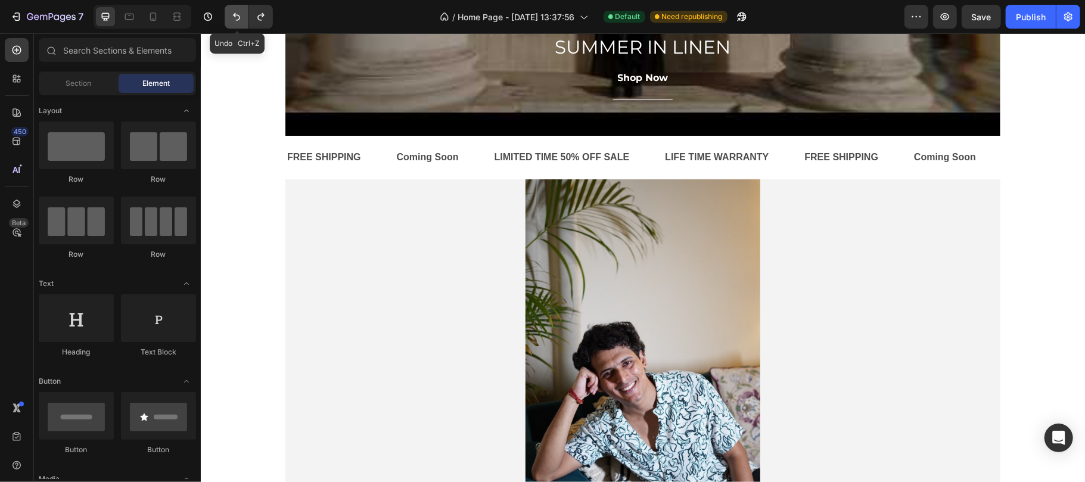
click at [237, 19] on icon "Undo/Redo" at bounding box center [237, 17] width 12 height 12
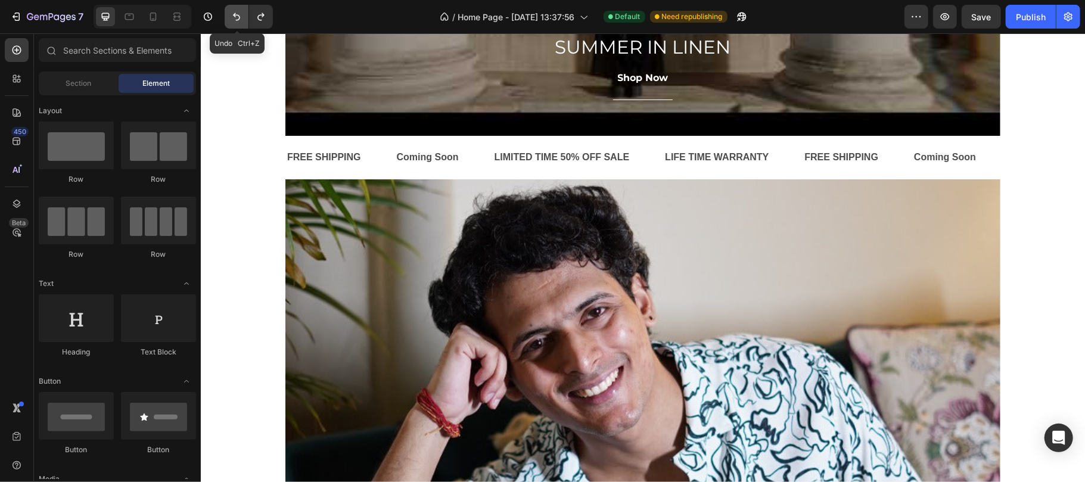
click at [237, 19] on icon "Undo/Redo" at bounding box center [237, 17] width 12 height 12
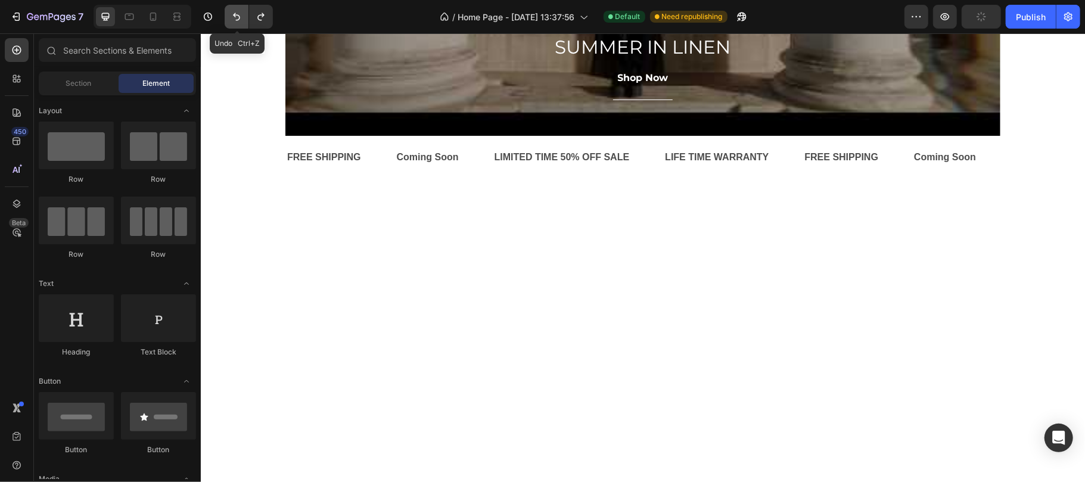
click at [237, 19] on icon "Undo/Redo" at bounding box center [237, 17] width 12 height 12
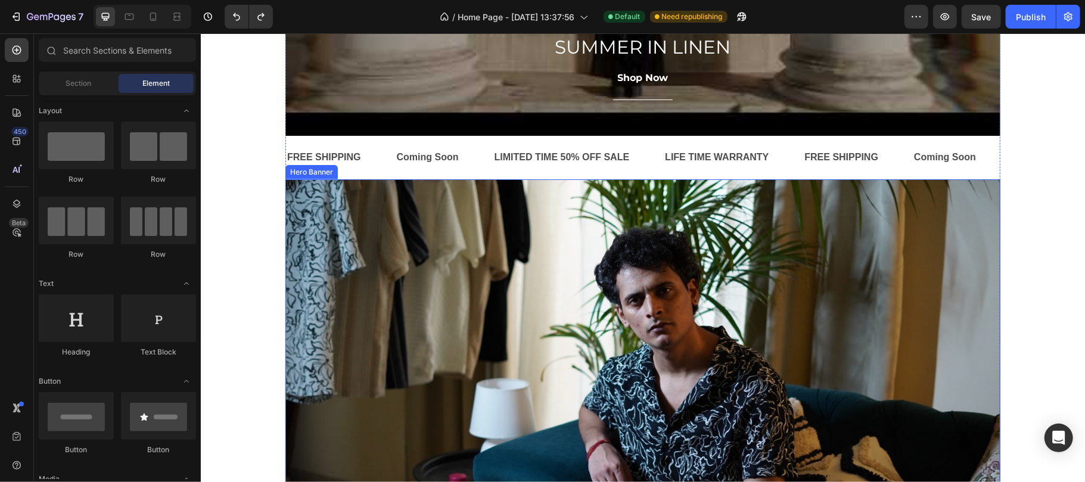
click at [340, 269] on div "Overlay" at bounding box center [642, 387] width 715 height 417
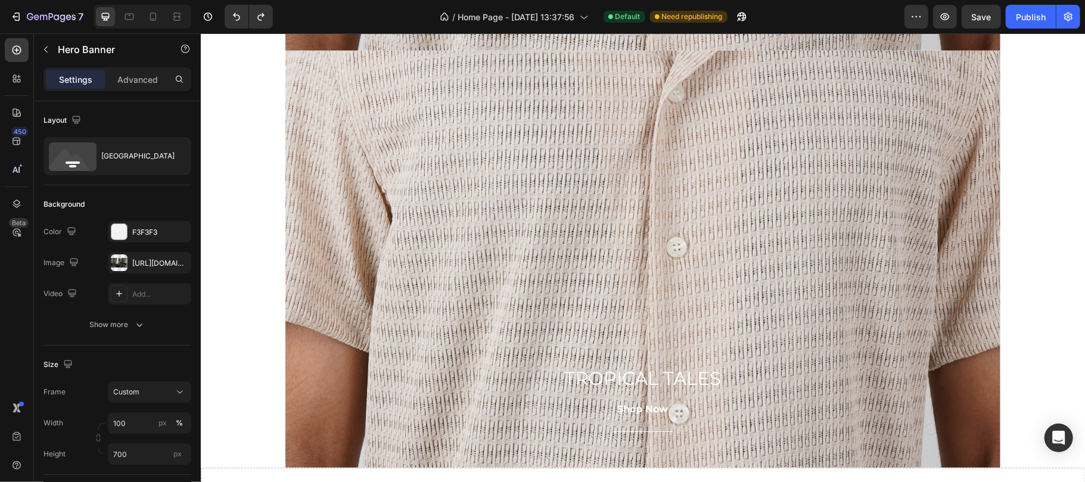
scroll to position [1245, 0]
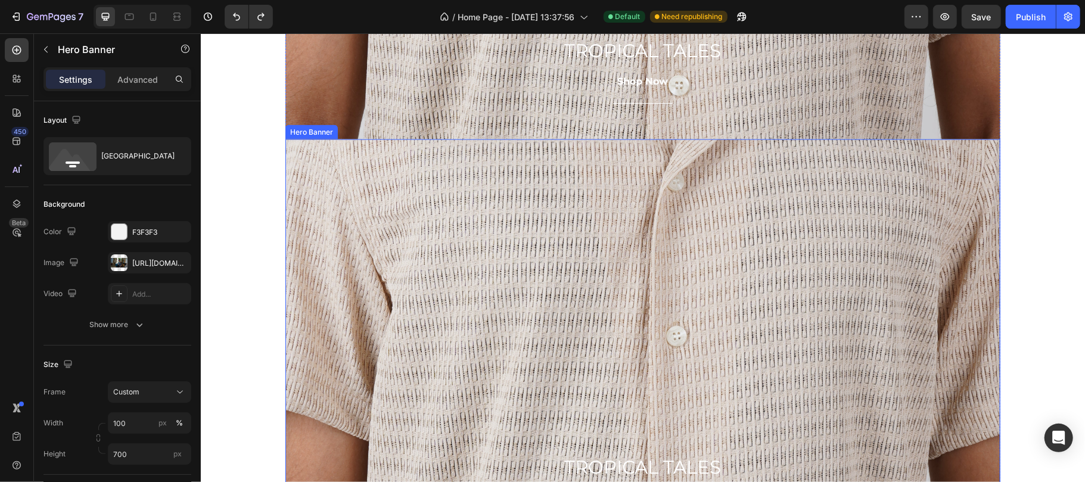
click at [722, 171] on div "Overlay" at bounding box center [642, 347] width 715 height 417
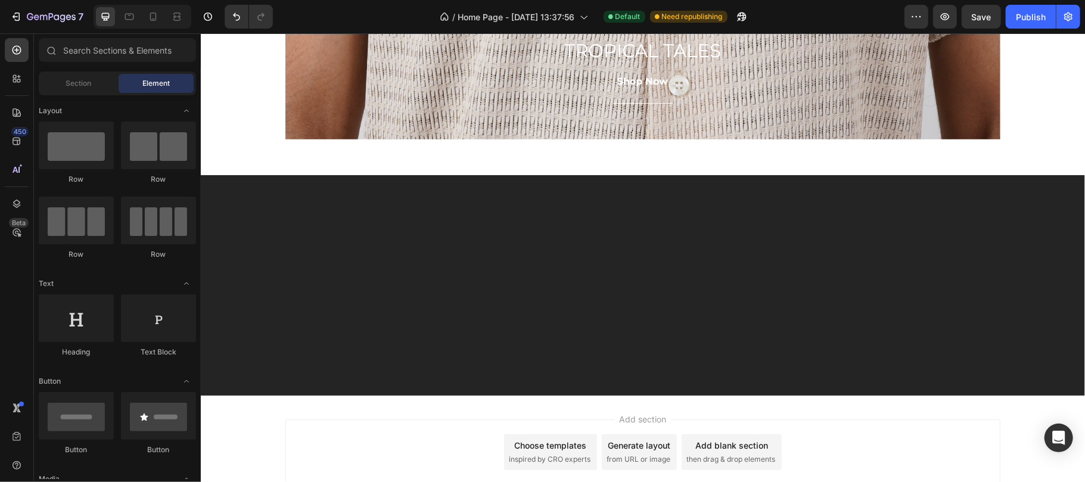
click at [639, 157] on div at bounding box center [642, 157] width 884 height 36
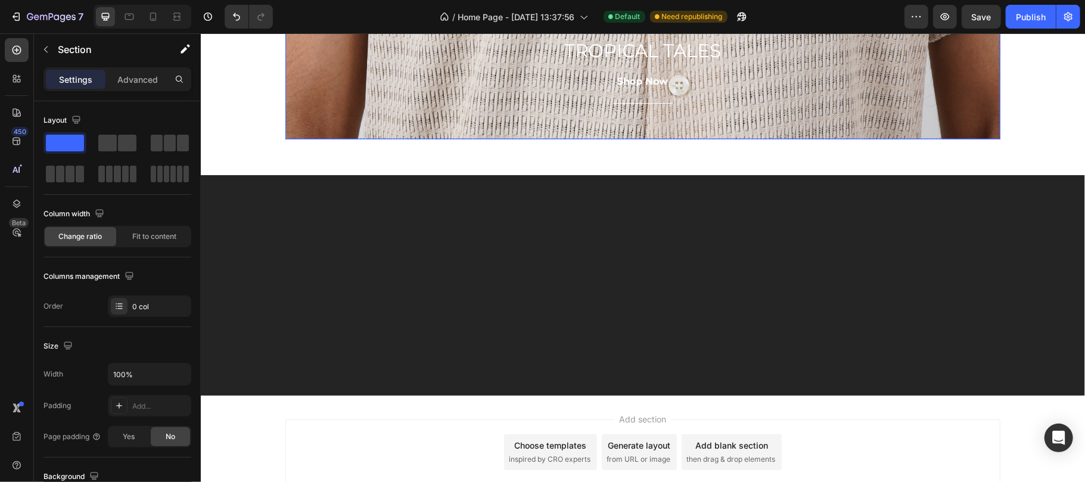
click at [632, 133] on div "TROPICAL TALES Heading Shop Now Button Title Line Row" at bounding box center [642, 88] width 715 height 102
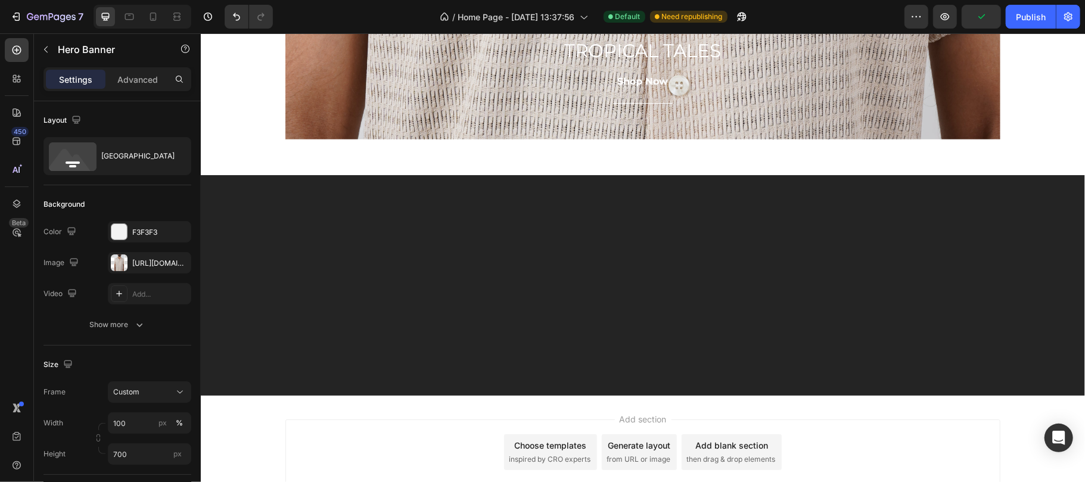
click at [644, 172] on div at bounding box center [642, 157] width 884 height 36
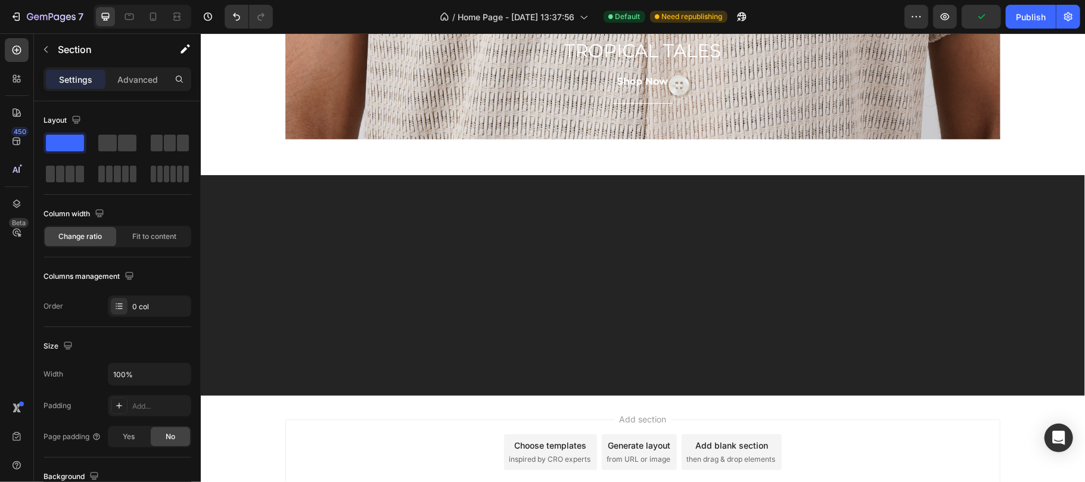
click at [638, 186] on div at bounding box center [642, 285] width 884 height 220
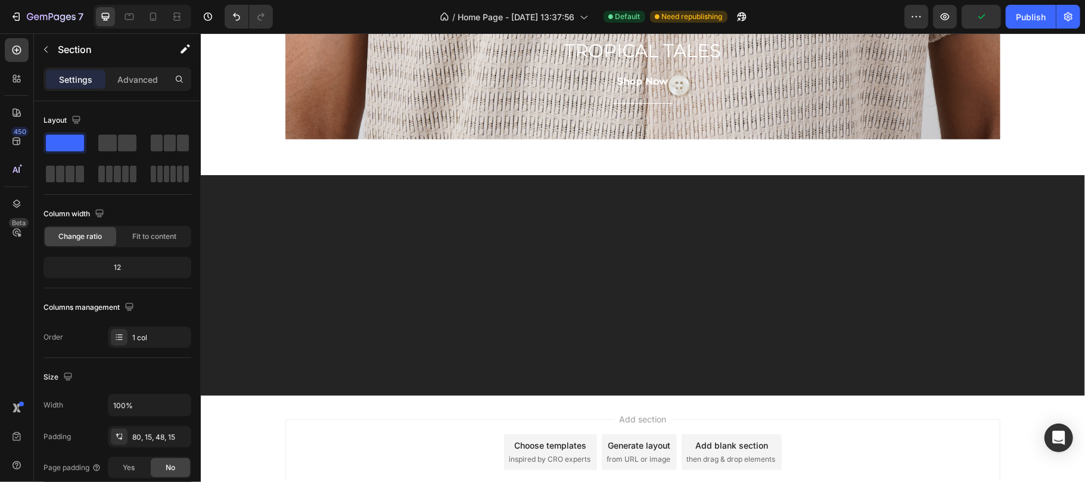
click at [627, 238] on div at bounding box center [642, 285] width 884 height 220
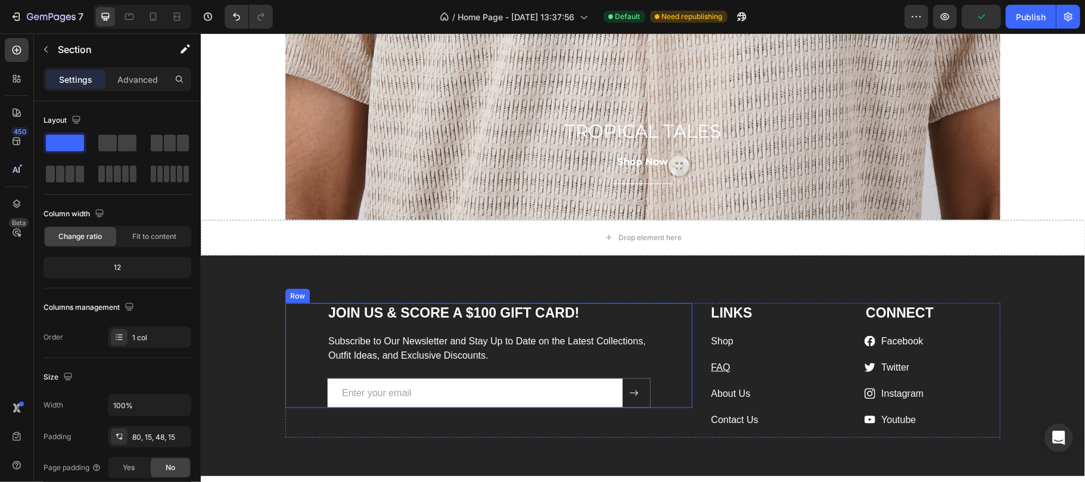
scroll to position [1086, 0]
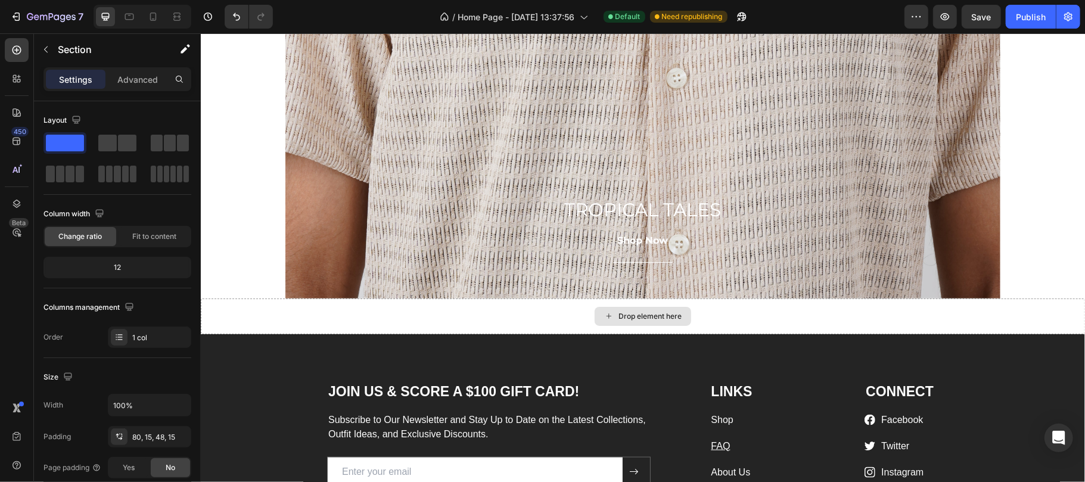
click at [641, 322] on div "Drop element here" at bounding box center [642, 315] width 97 height 19
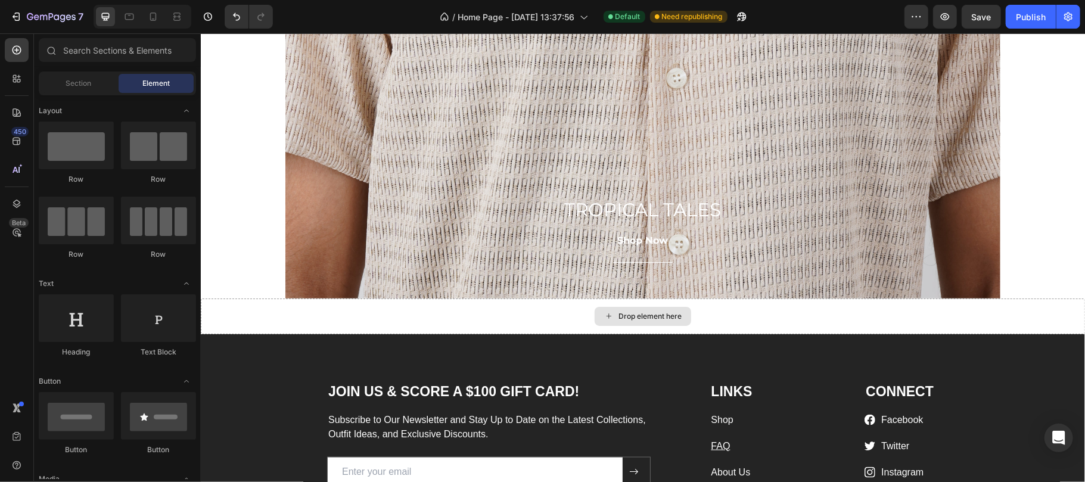
click at [641, 318] on div "Drop element here" at bounding box center [649, 316] width 63 height 10
click at [20, 161] on div at bounding box center [17, 170] width 24 height 24
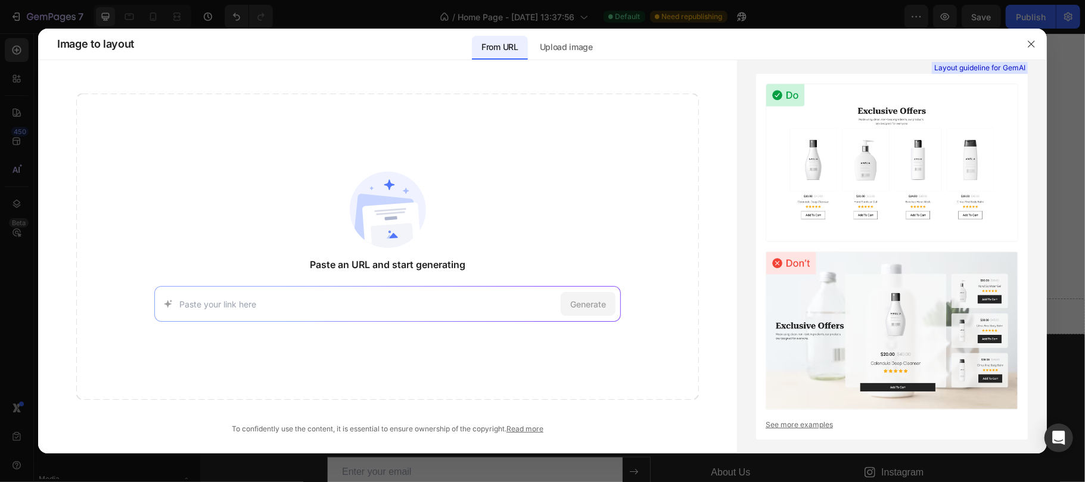
click at [0, 62] on div at bounding box center [542, 241] width 1085 height 482
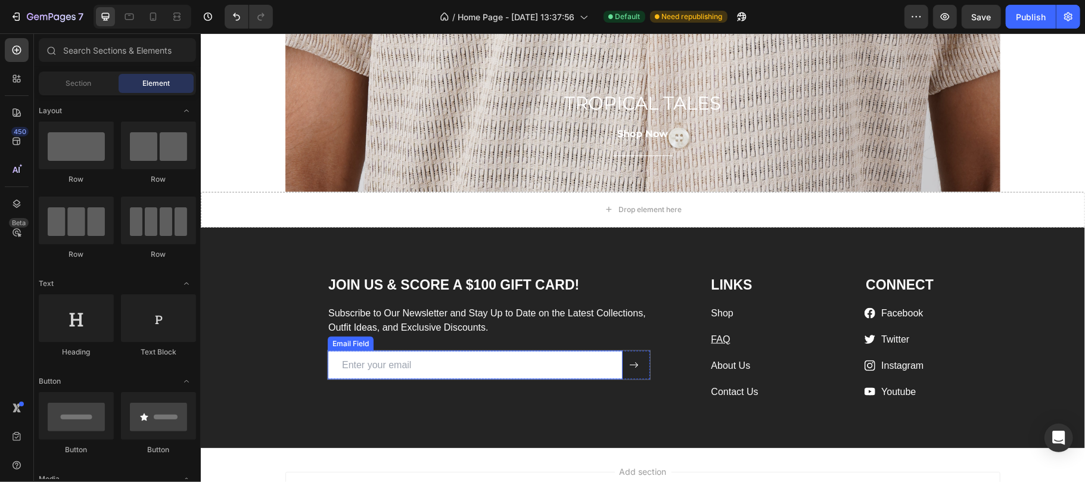
scroll to position [1218, 0]
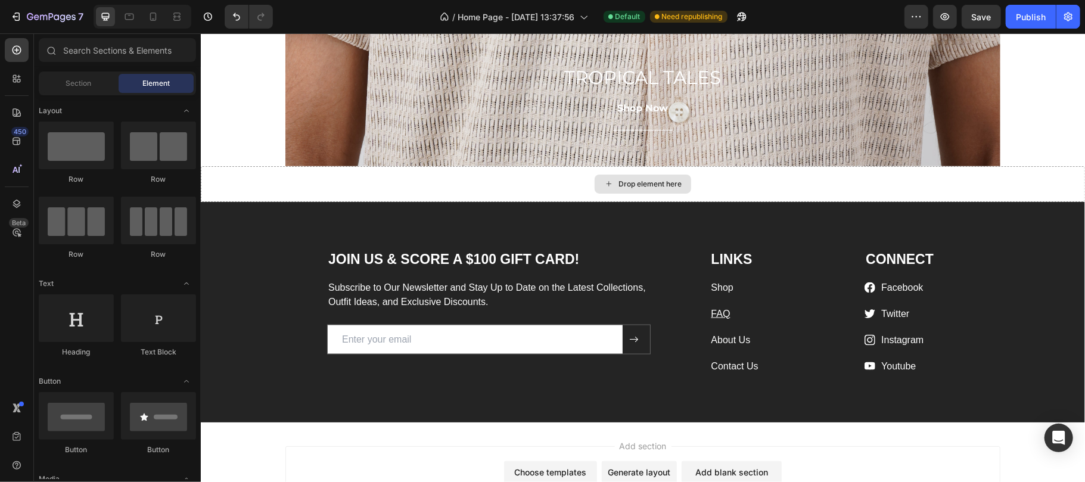
click at [394, 176] on div "Drop element here" at bounding box center [642, 184] width 884 height 36
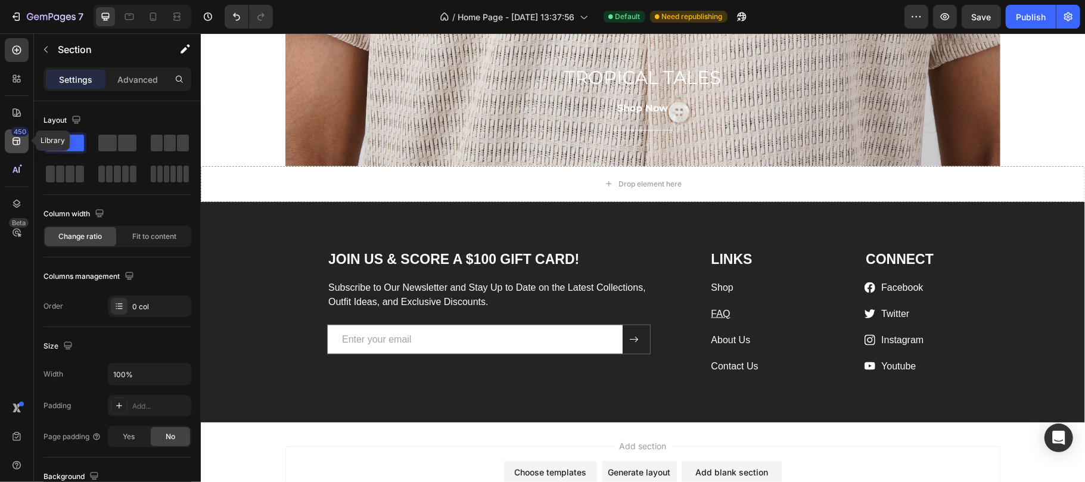
click at [17, 138] on icon at bounding box center [17, 141] width 12 height 12
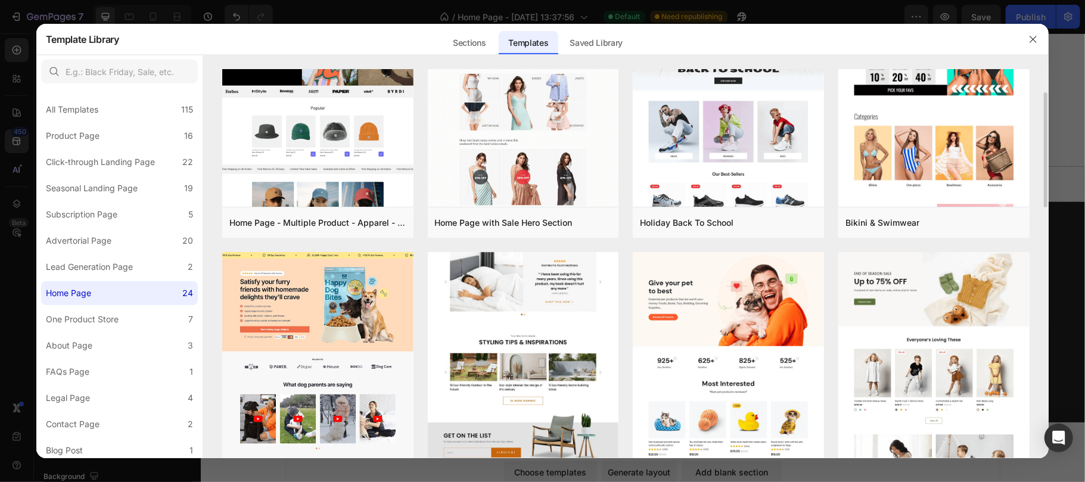
scroll to position [0, 0]
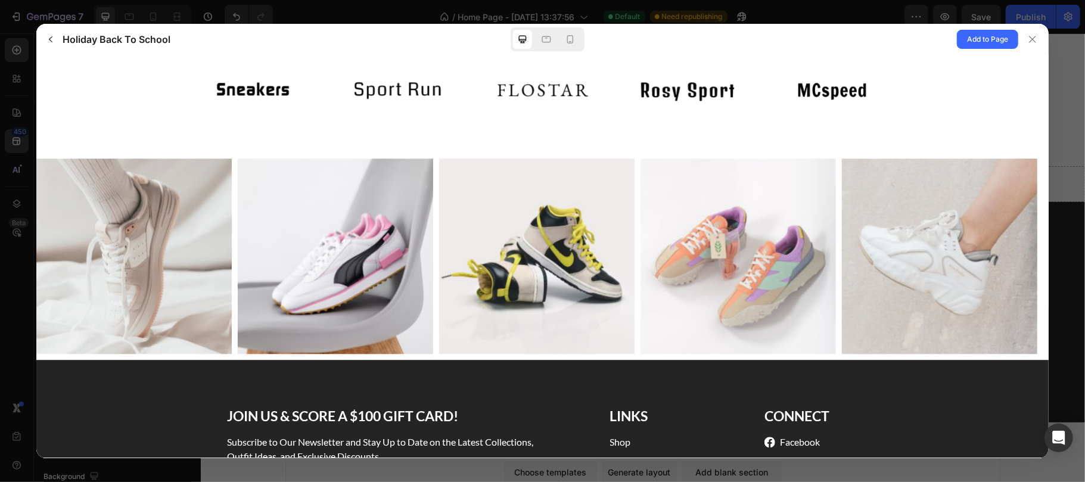
scroll to position [2267, 0]
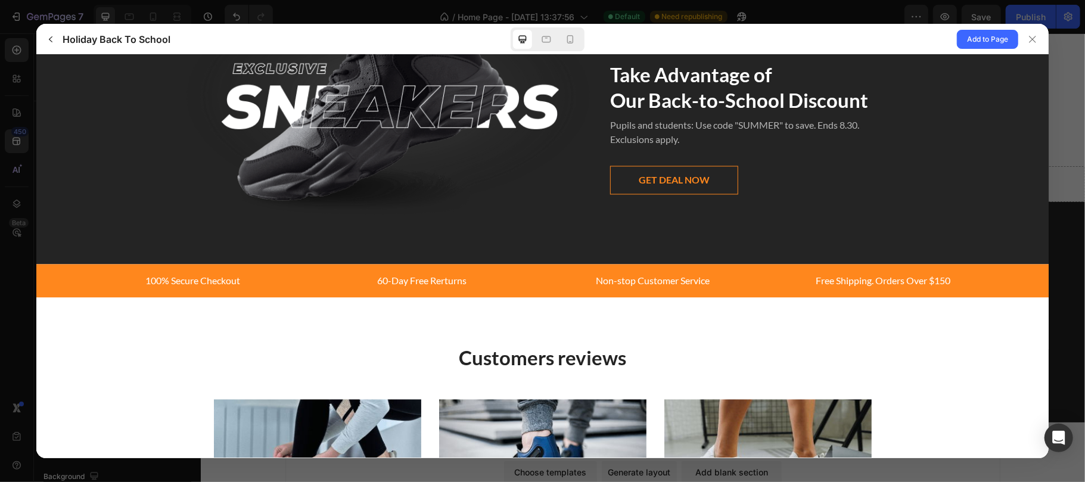
scroll to position [1631, 0]
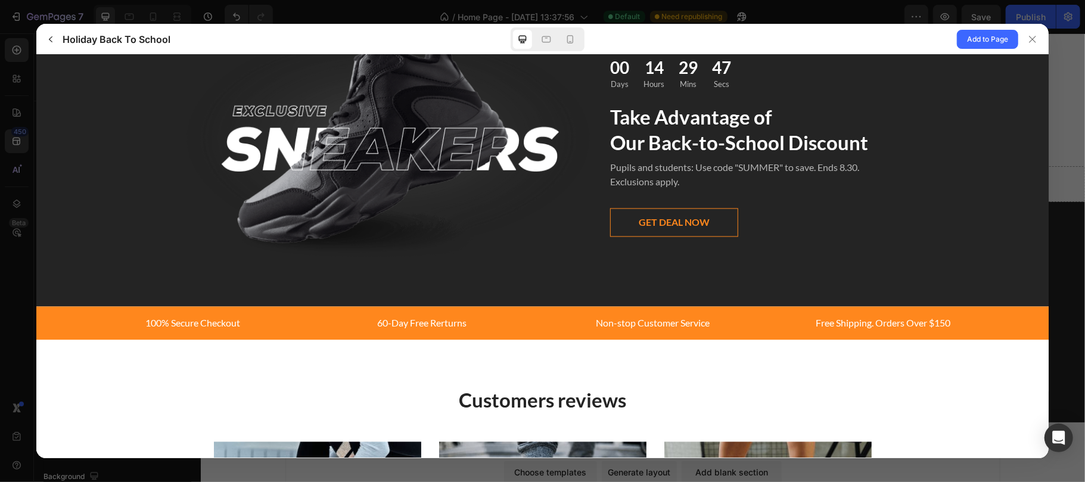
click at [679, 226] on span "GET DEAL NOW" at bounding box center [673, 223] width 71 height 14
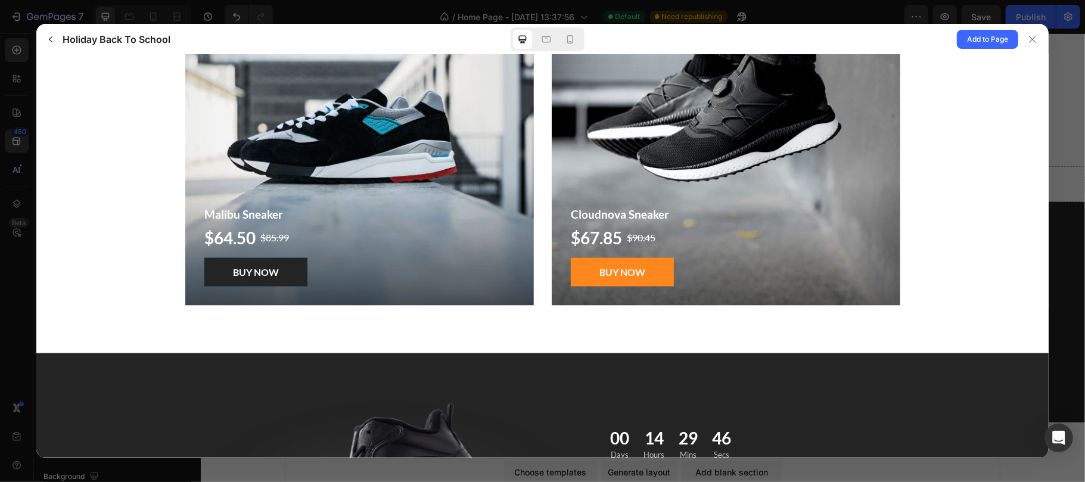
click at [608, 273] on span "BUY NOW" at bounding box center [622, 272] width 46 height 14
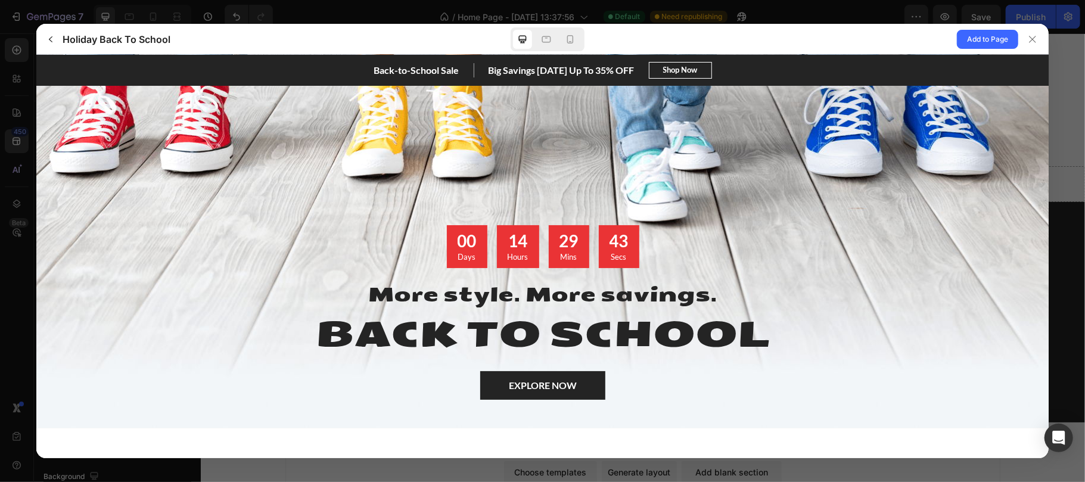
scroll to position [0, 0]
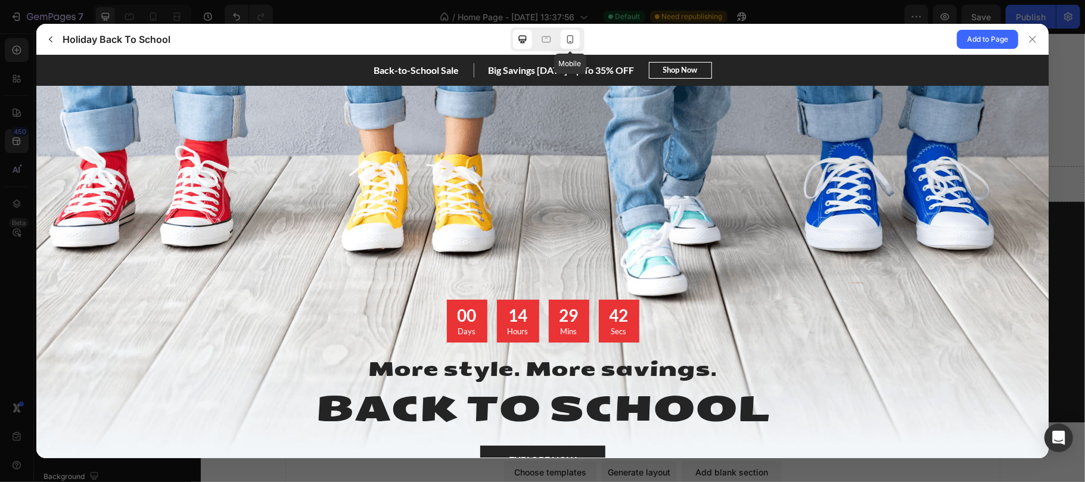
click at [573, 38] on icon at bounding box center [570, 39] width 7 height 8
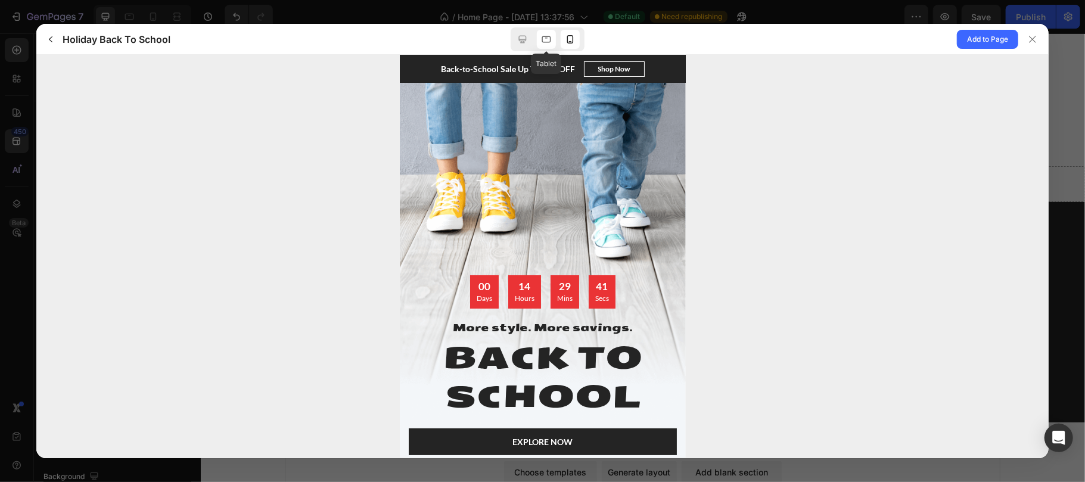
click at [546, 41] on icon at bounding box center [546, 39] width 12 height 12
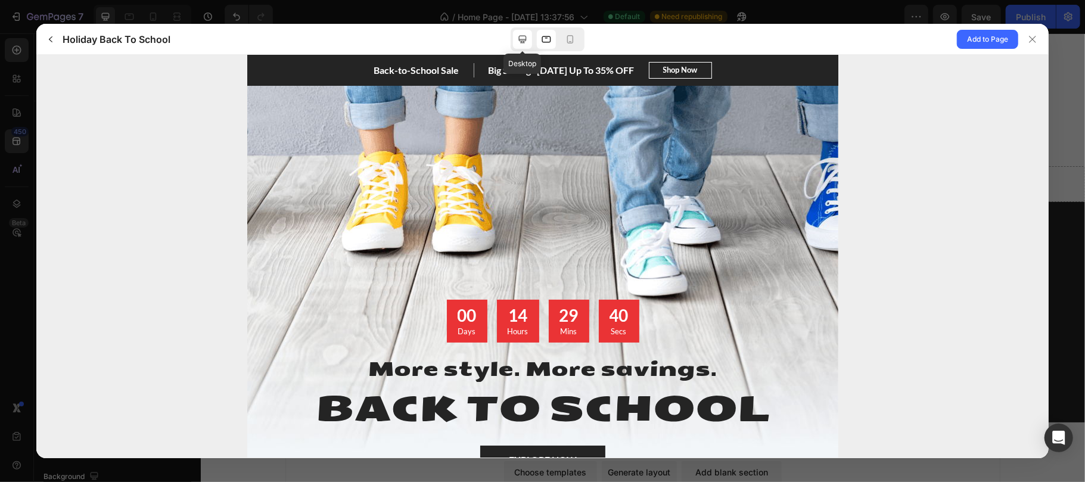
click at [526, 41] on icon at bounding box center [523, 39] width 12 height 12
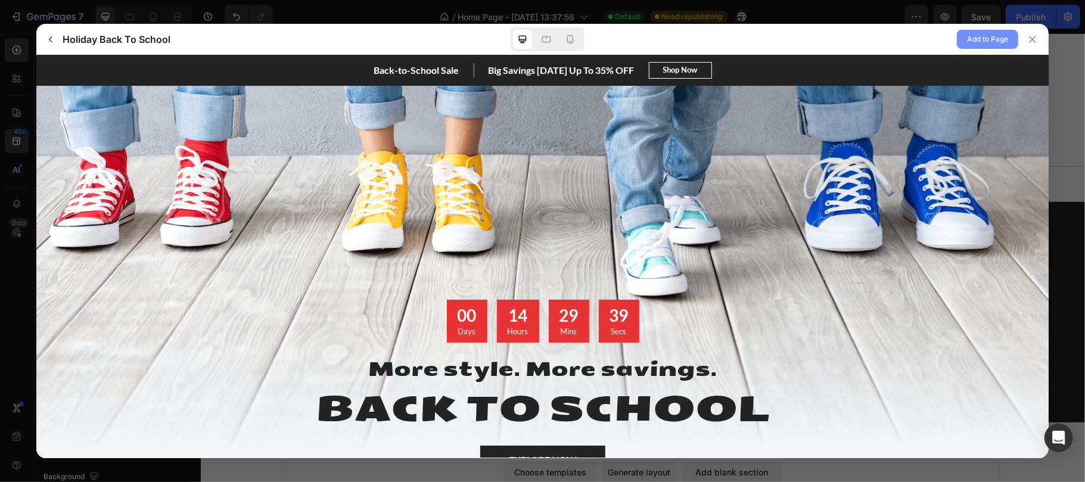
click at [990, 45] on span "Add to Page" at bounding box center [987, 39] width 41 height 14
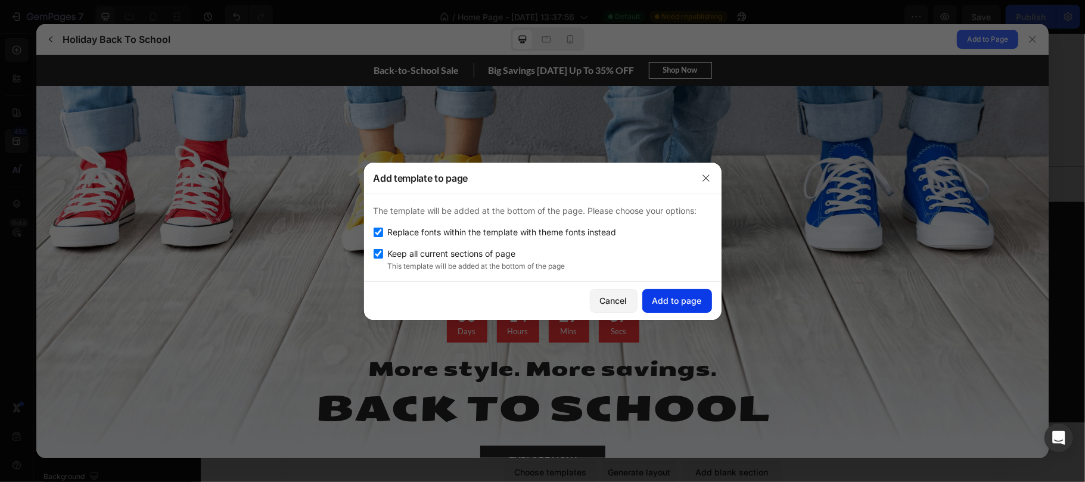
click at [684, 303] on div "Add to page" at bounding box center [676, 300] width 49 height 13
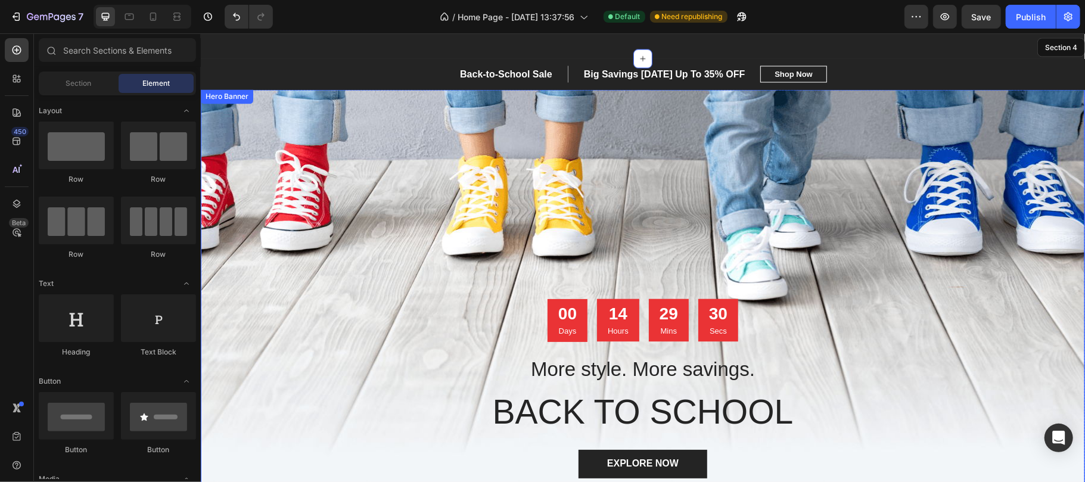
scroll to position [1554, 0]
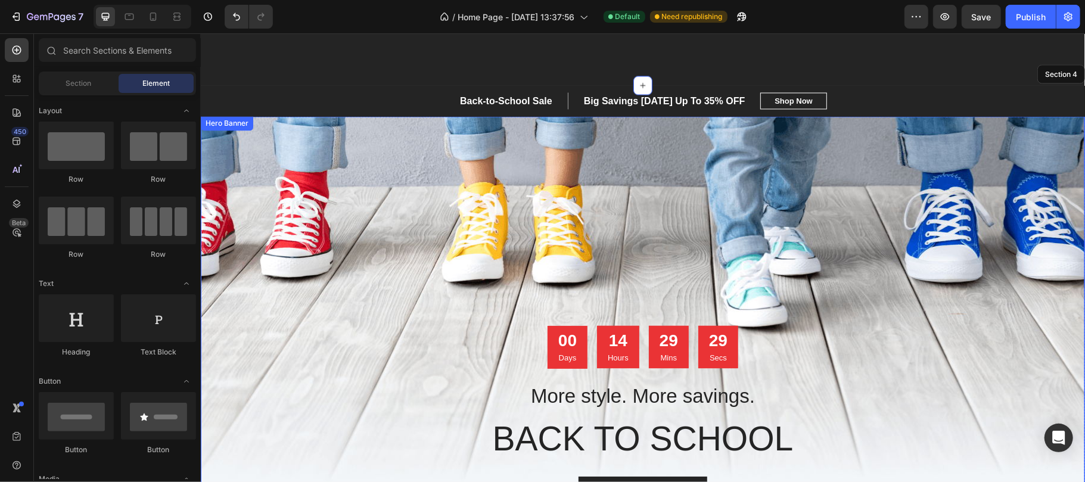
click at [579, 157] on div "Overlay" at bounding box center [642, 324] width 884 height 417
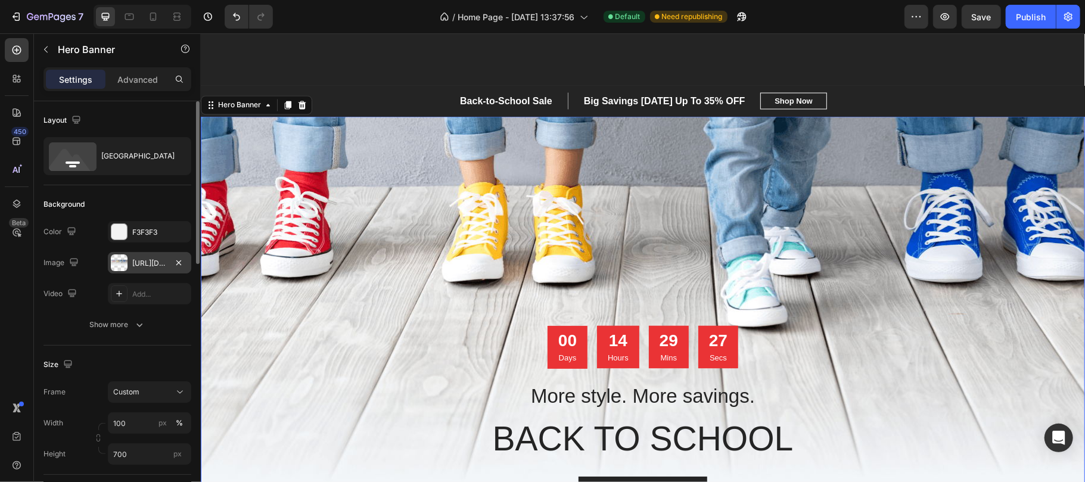
click at [136, 267] on div "[URL][DOMAIN_NAME]" at bounding box center [149, 263] width 35 height 11
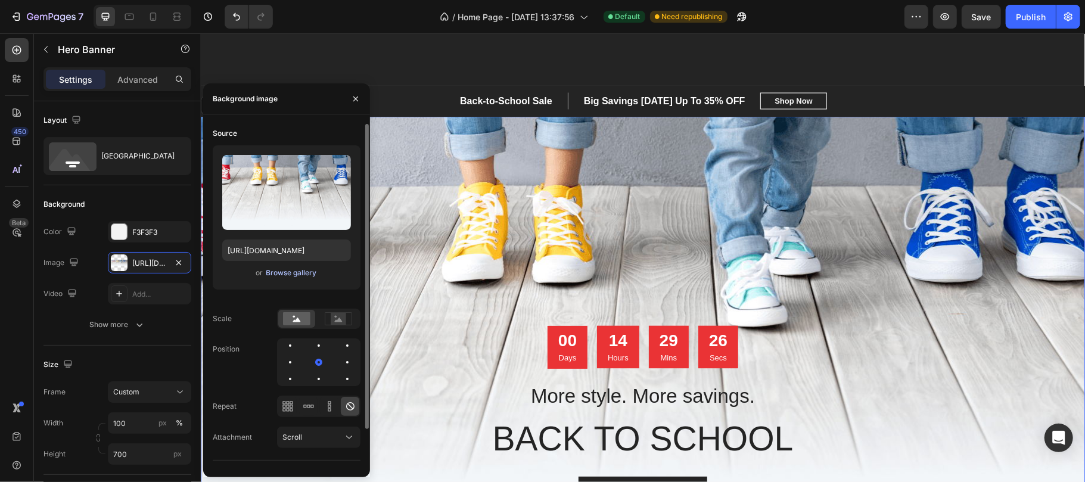
click at [291, 277] on div "Browse gallery" at bounding box center [291, 273] width 51 height 11
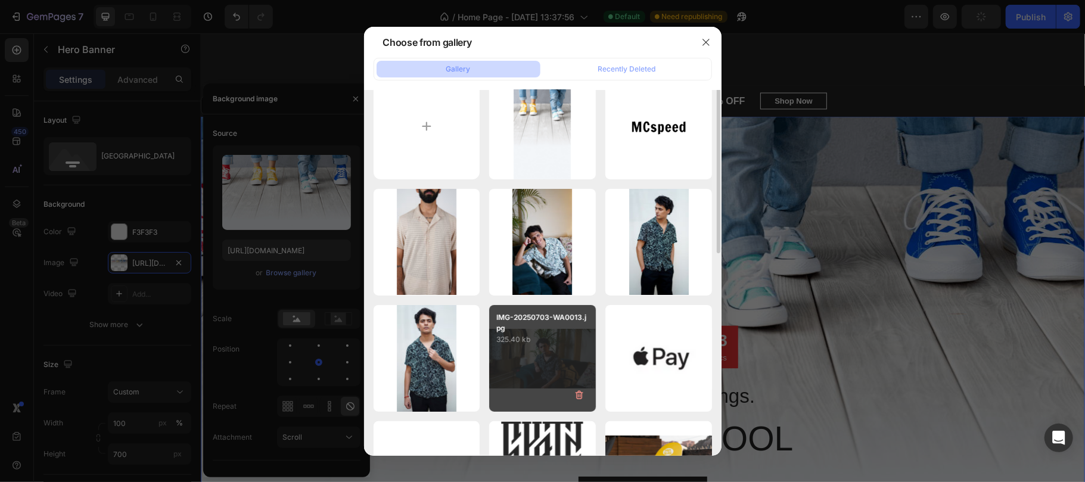
scroll to position [0, 0]
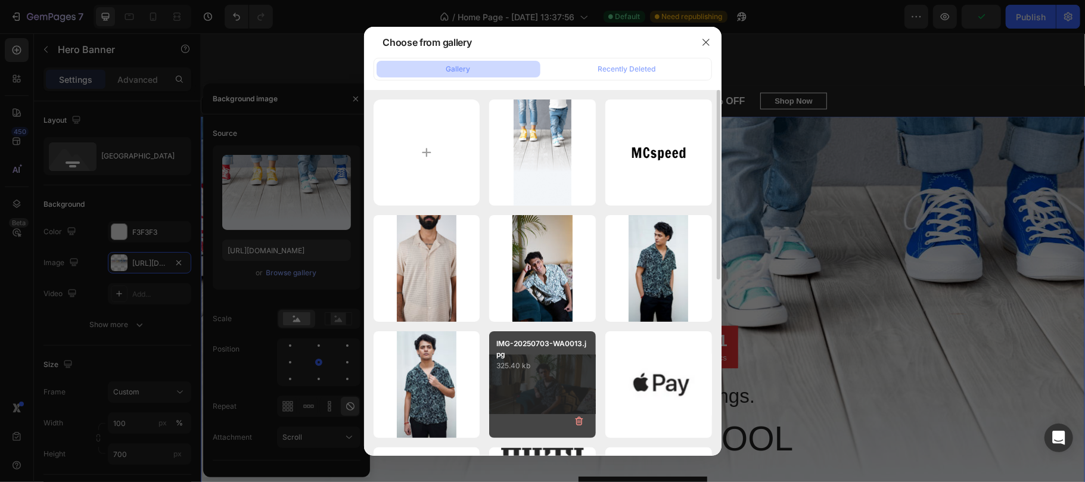
click at [515, 379] on div "IMG-20250703-WA0013.jpg 325.40 kb" at bounding box center [542, 384] width 107 height 107
type input "[URL][DOMAIN_NAME]"
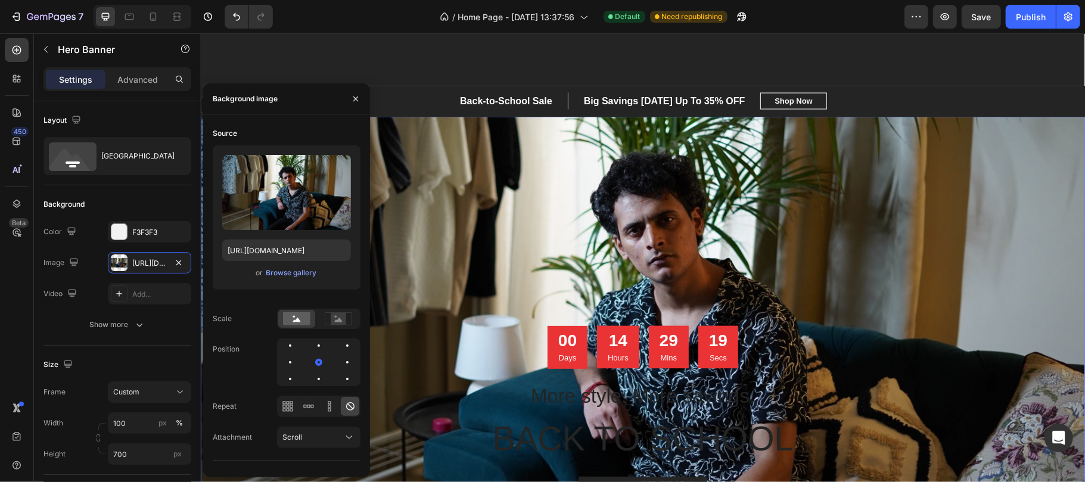
click at [411, 222] on div "Overlay" at bounding box center [642, 324] width 884 height 417
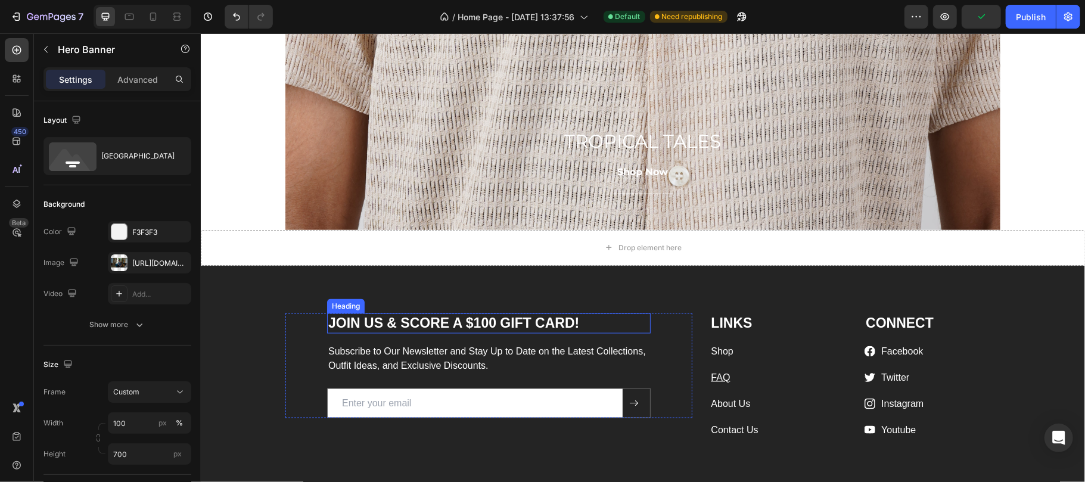
scroll to position [1157, 0]
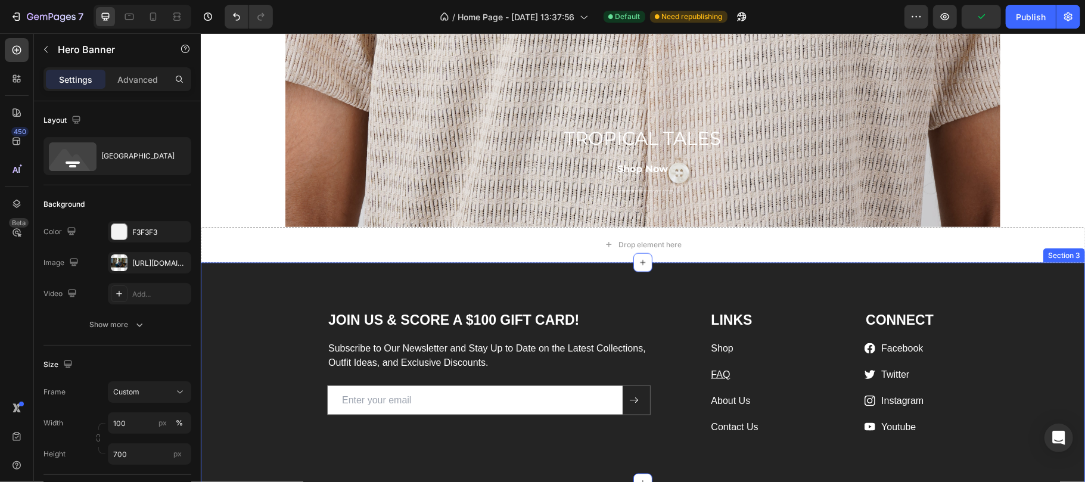
click at [595, 276] on div "JOIN US & SCORE A $100 GIFT CARD! Heading Subscribe to Our Newsletter and Stay …" at bounding box center [642, 372] width 884 height 220
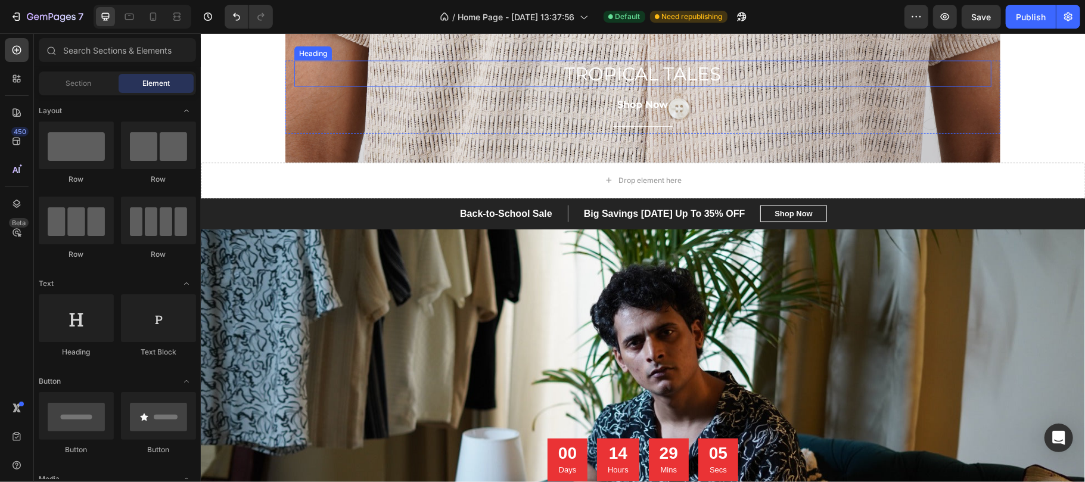
scroll to position [1130, 0]
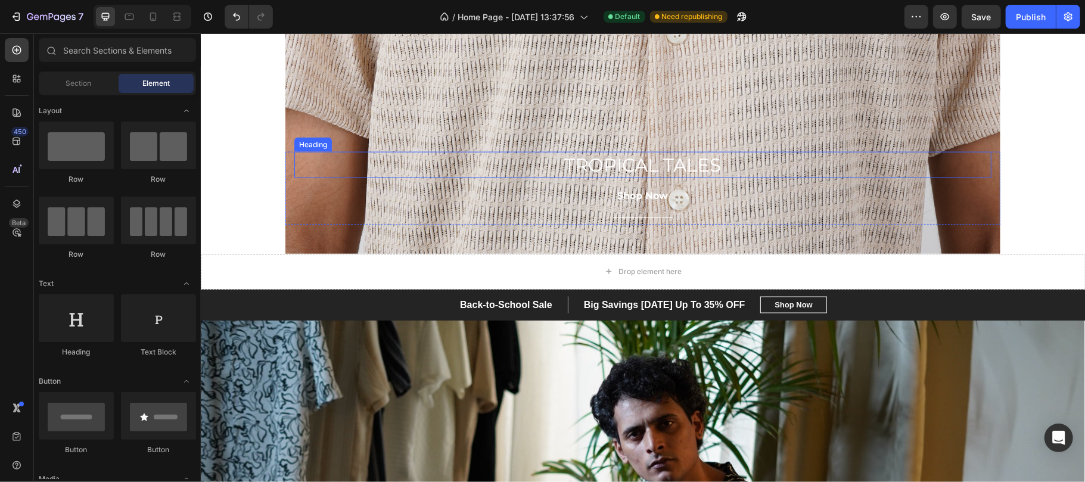
click at [312, 152] on h2 "TROPICAL TALES" at bounding box center [642, 164] width 697 height 26
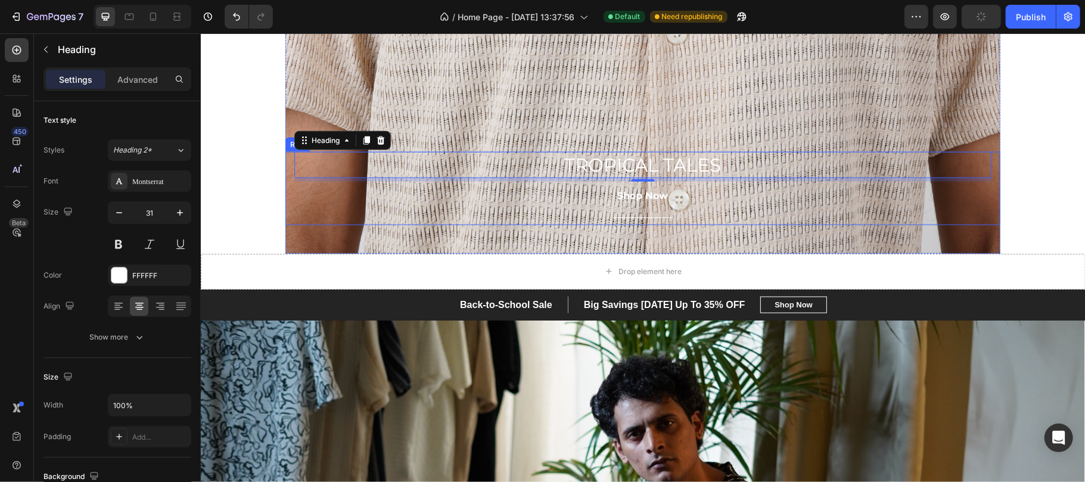
click at [285, 207] on div "TROPICAL TALES Heading 6 Shop Now Button Title Line Row" at bounding box center [642, 187] width 715 height 73
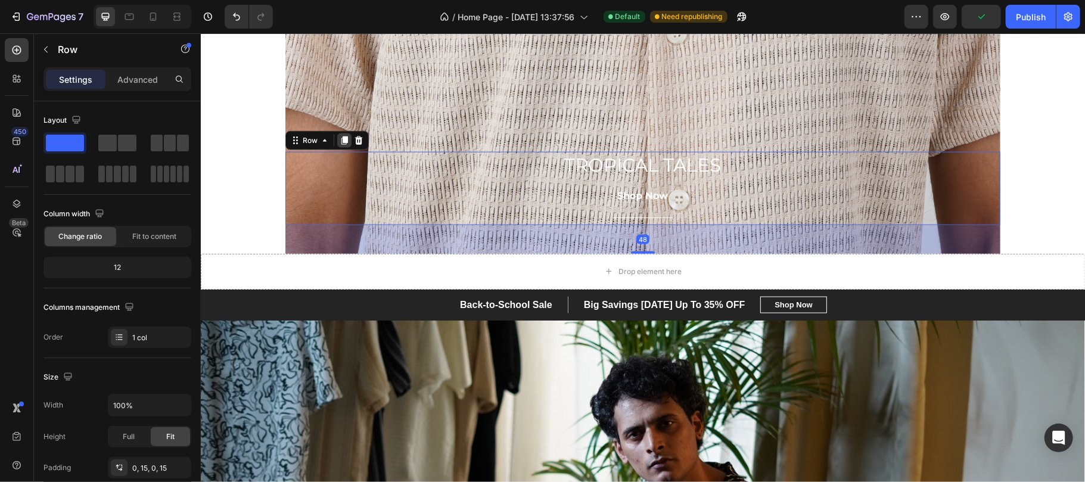
click at [337, 145] on div at bounding box center [344, 140] width 14 height 14
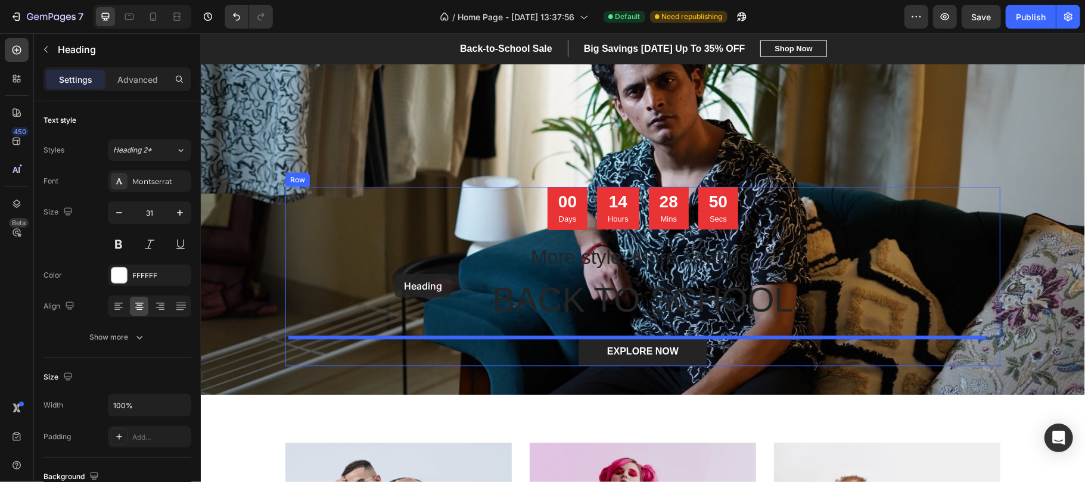
scroll to position [1501, 0]
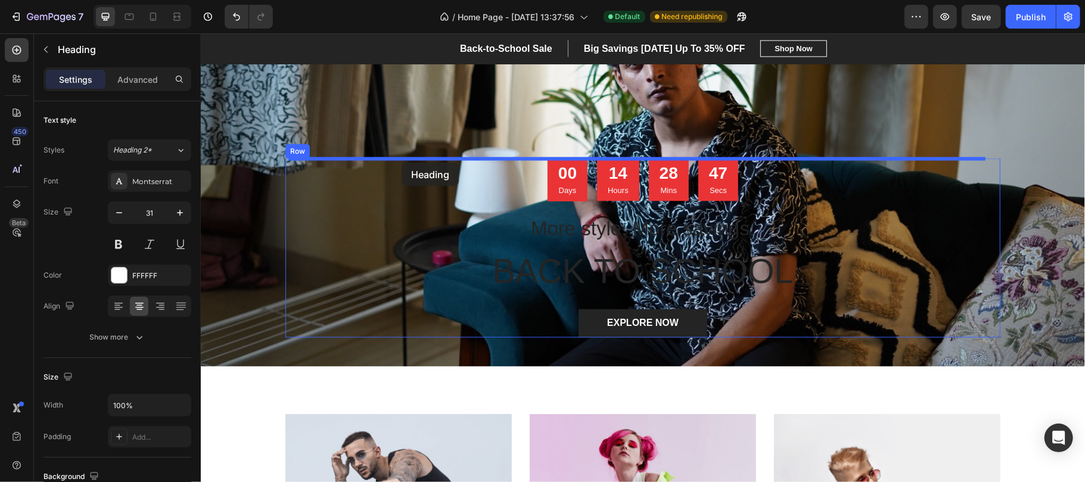
drag, startPoint x: 316, startPoint y: 95, endPoint x: 401, endPoint y: 162, distance: 108.2
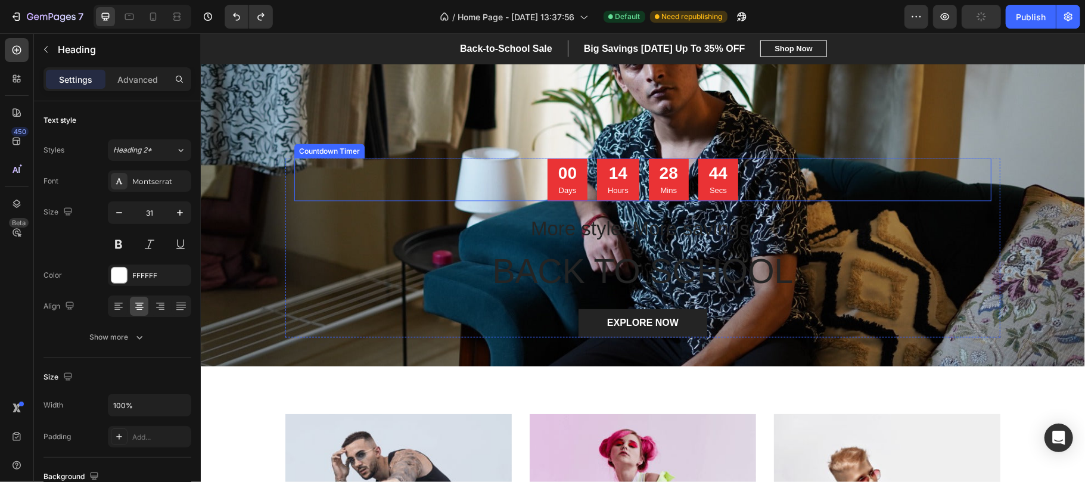
click at [489, 183] on div "00 Days 14 Hours 28 Mins 44 Secs" at bounding box center [642, 179] width 697 height 43
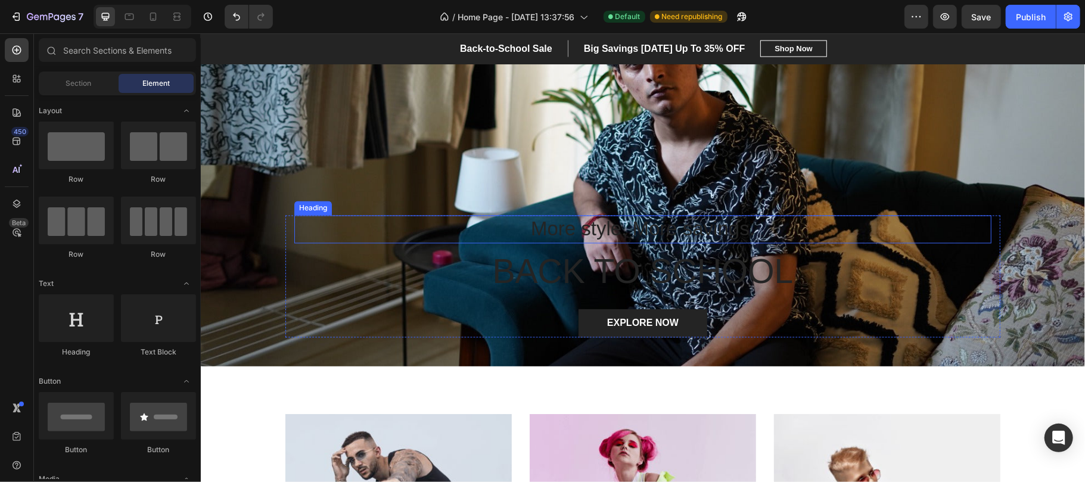
click at [503, 226] on p "More style. More savings." at bounding box center [642, 229] width 695 height 26
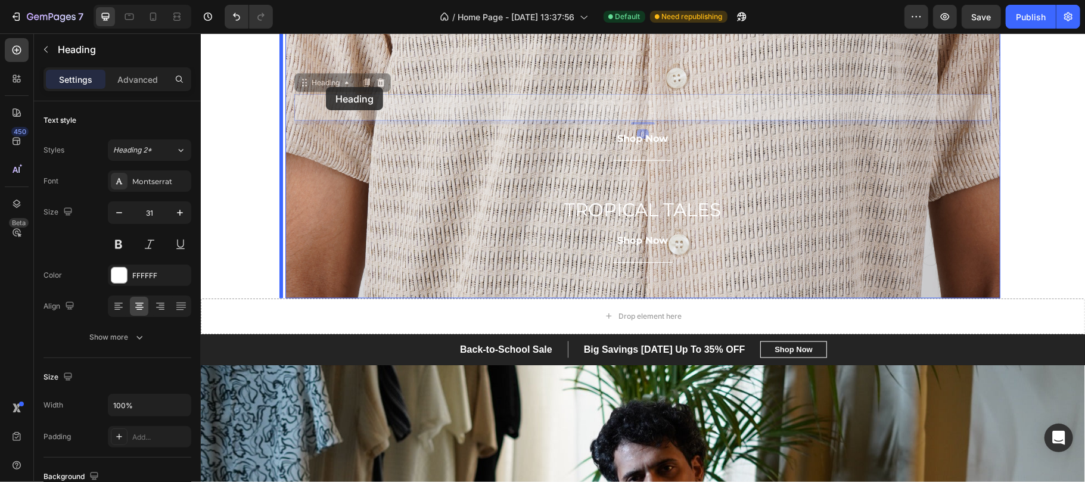
scroll to position [1076, 0]
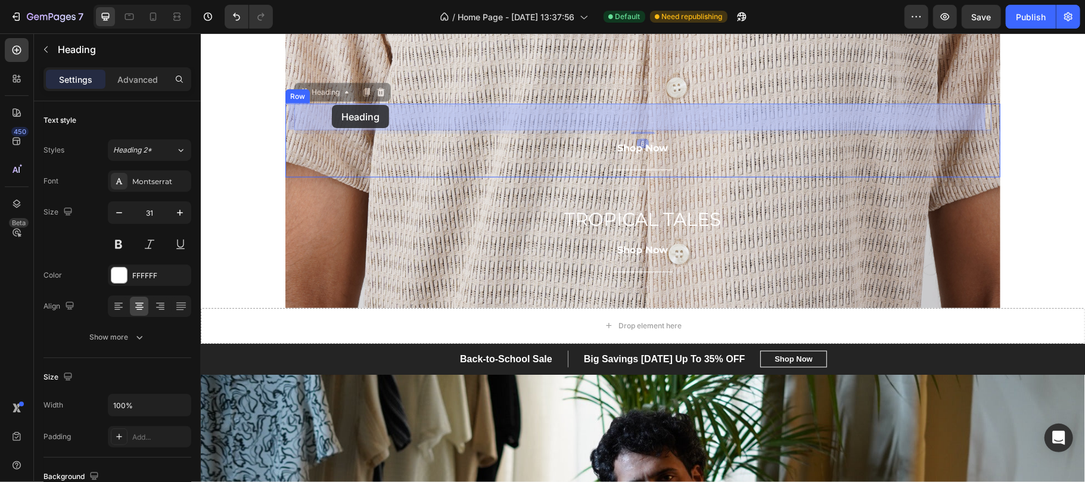
drag, startPoint x: 313, startPoint y: 71, endPoint x: 331, endPoint y: 104, distance: 37.6
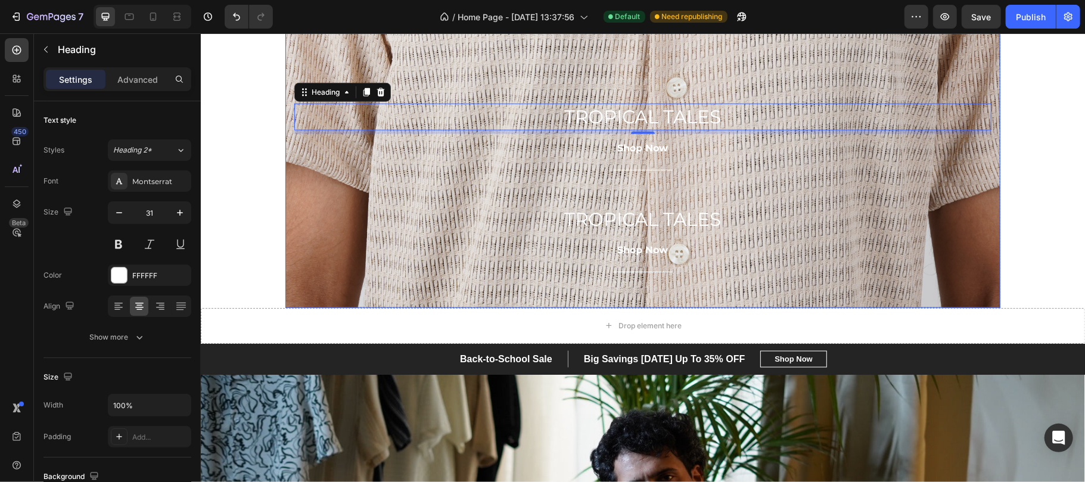
click at [472, 70] on div "Overlay" at bounding box center [642, 98] width 715 height 417
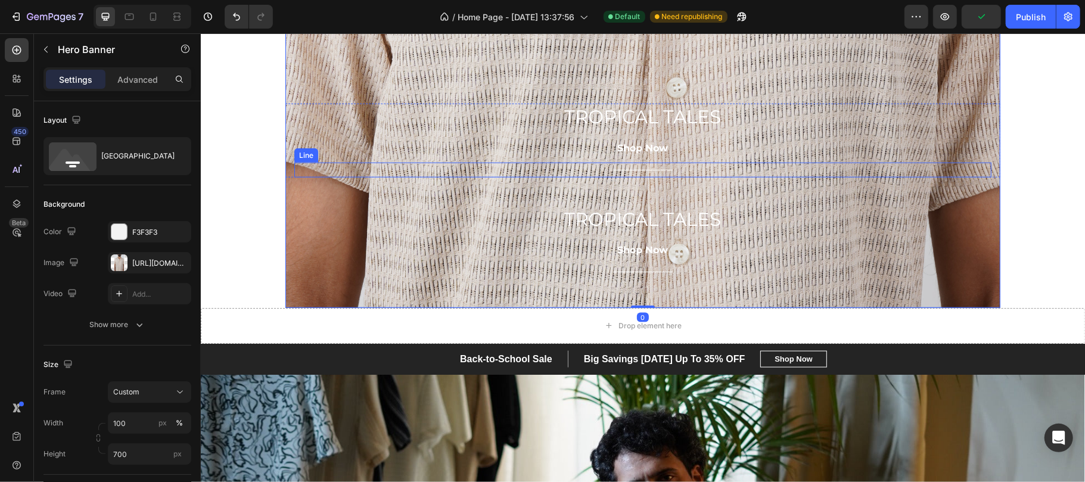
click at [307, 164] on div "Title Line" at bounding box center [642, 169] width 697 height 15
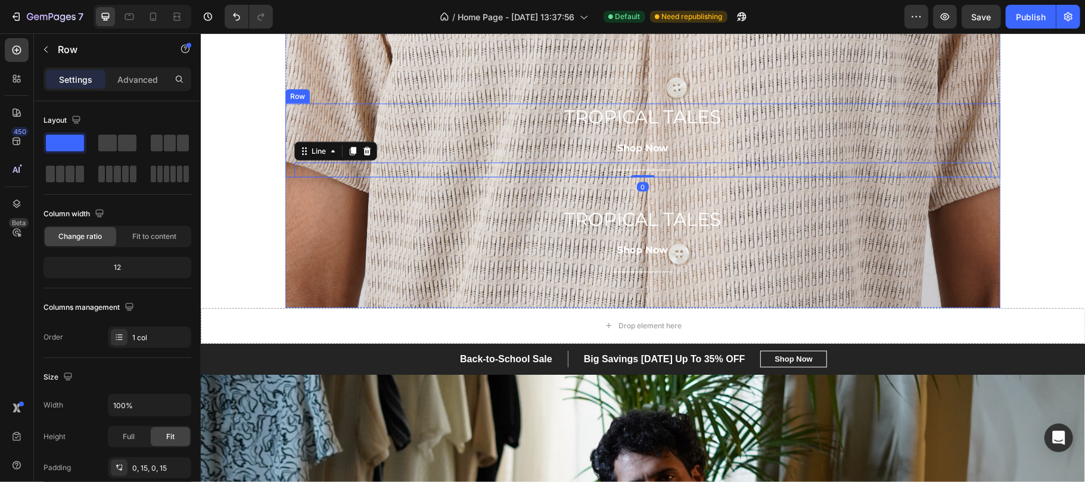
click at [285, 120] on div "TROPICAL TALES Heading Shop Now Button Title Line 0 Row" at bounding box center [642, 139] width 715 height 73
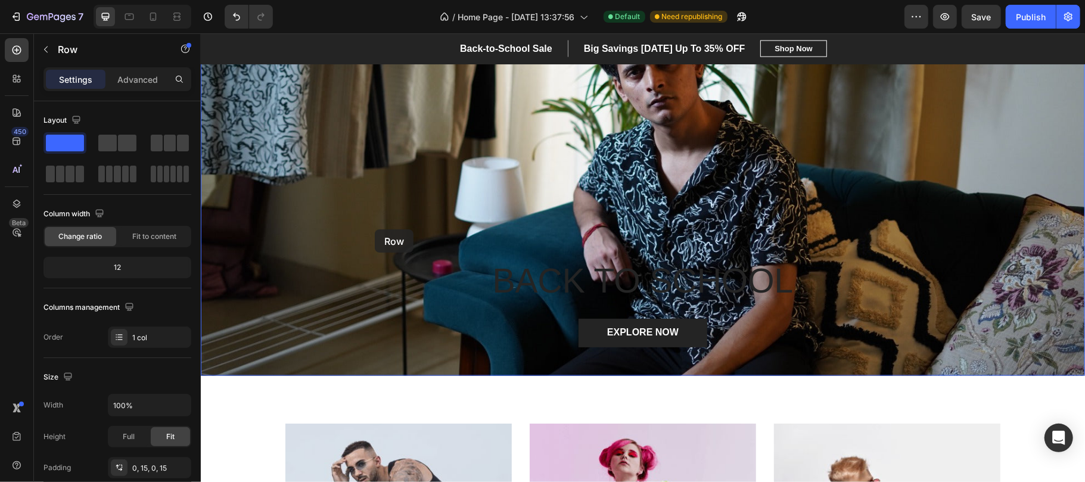
scroll to position [1526, 0]
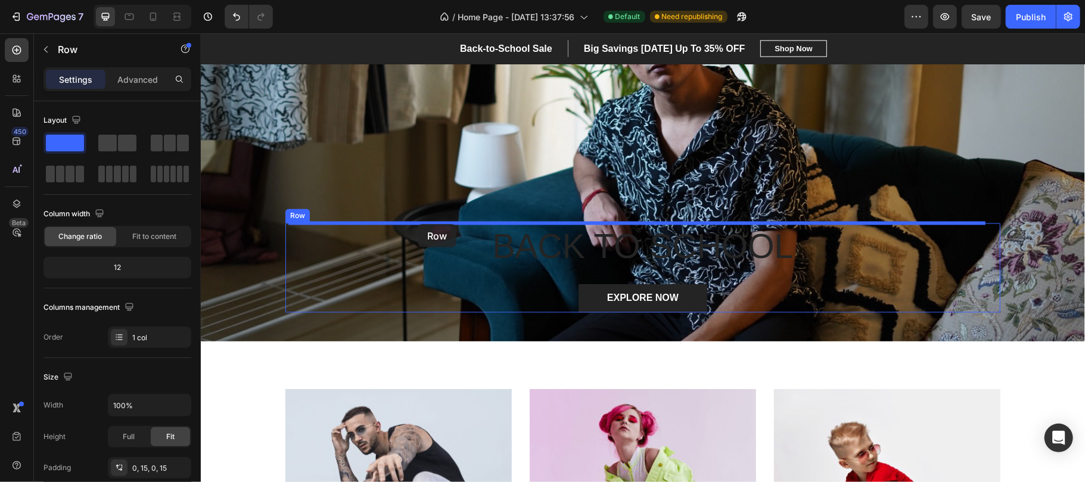
drag, startPoint x: 299, startPoint y: 93, endPoint x: 417, endPoint y: 223, distance: 176.3
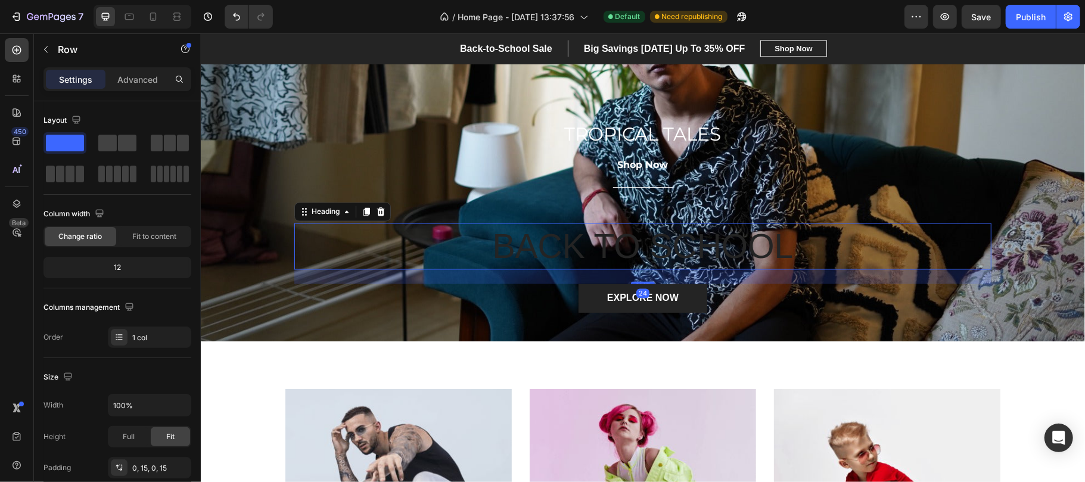
click at [527, 253] on p "BACK TO SCHOOL" at bounding box center [642, 246] width 695 height 44
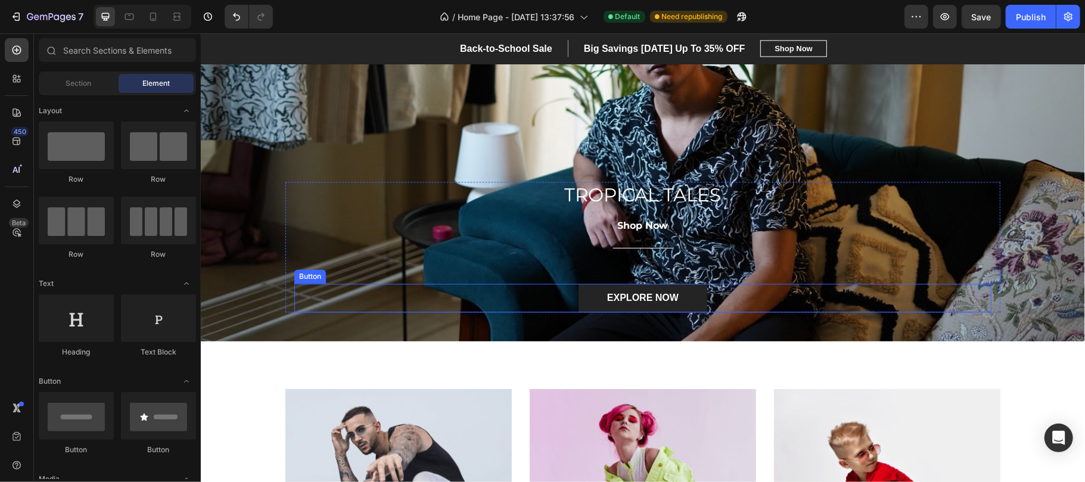
click at [509, 302] on div "EXPLORE NOW Button" at bounding box center [642, 298] width 697 height 29
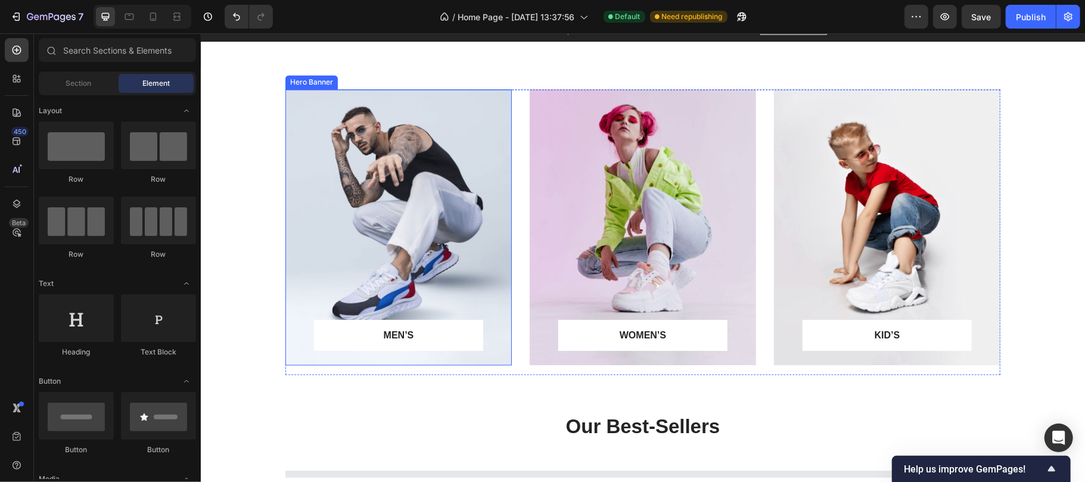
scroll to position [1871, 0]
